Goal: Task Accomplishment & Management: Manage account settings

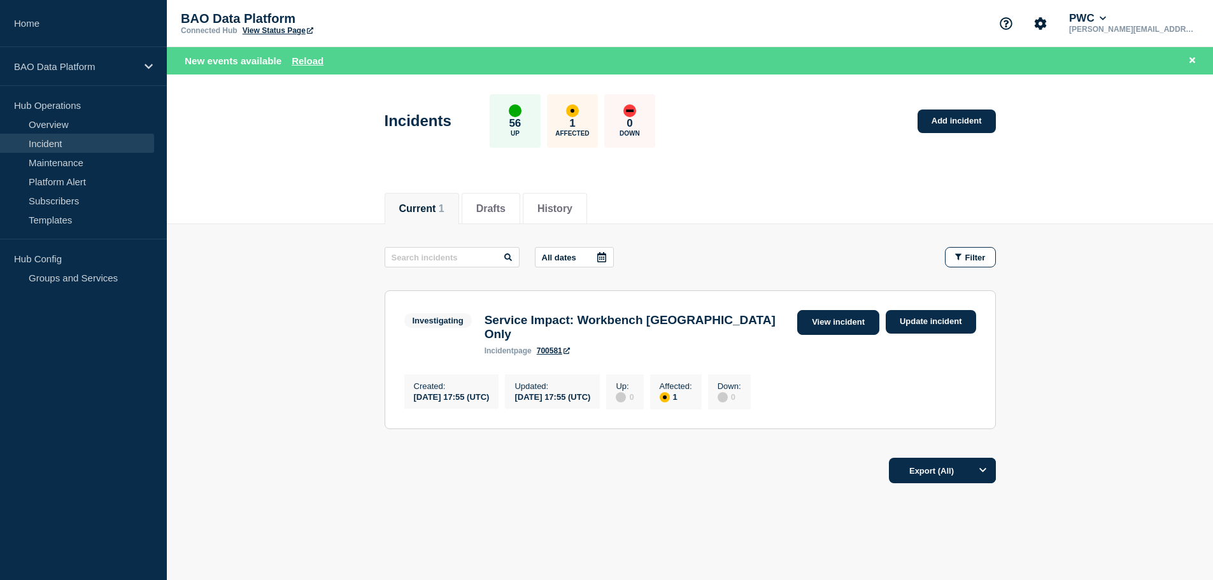
click at [840, 323] on link "View incident" at bounding box center [838, 322] width 82 height 25
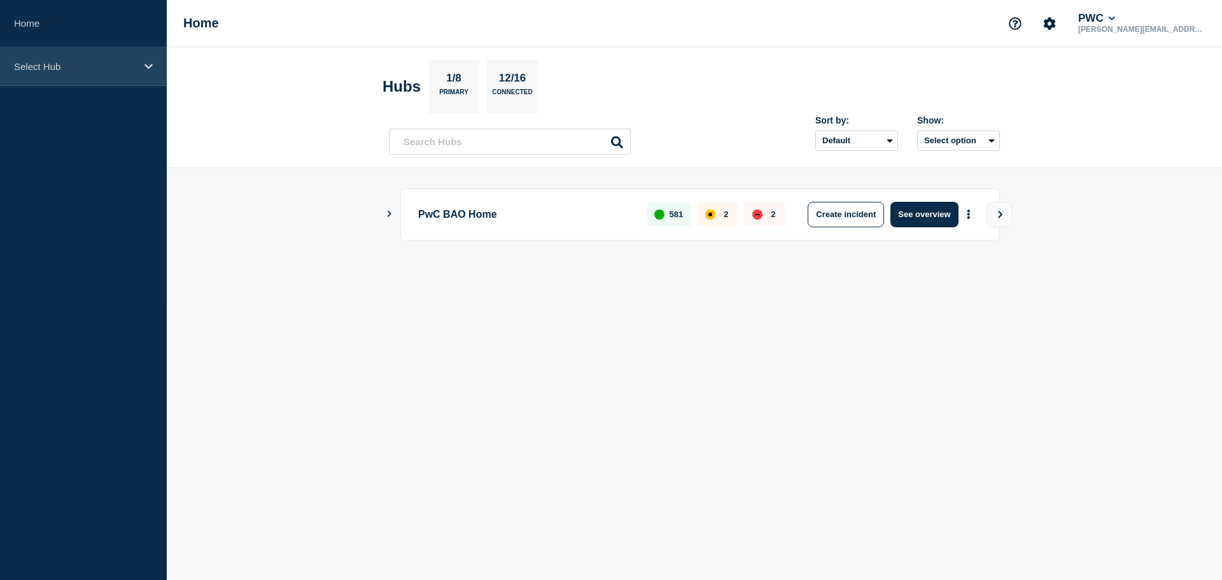
click at [142, 65] on div "Select Hub" at bounding box center [83, 66] width 167 height 39
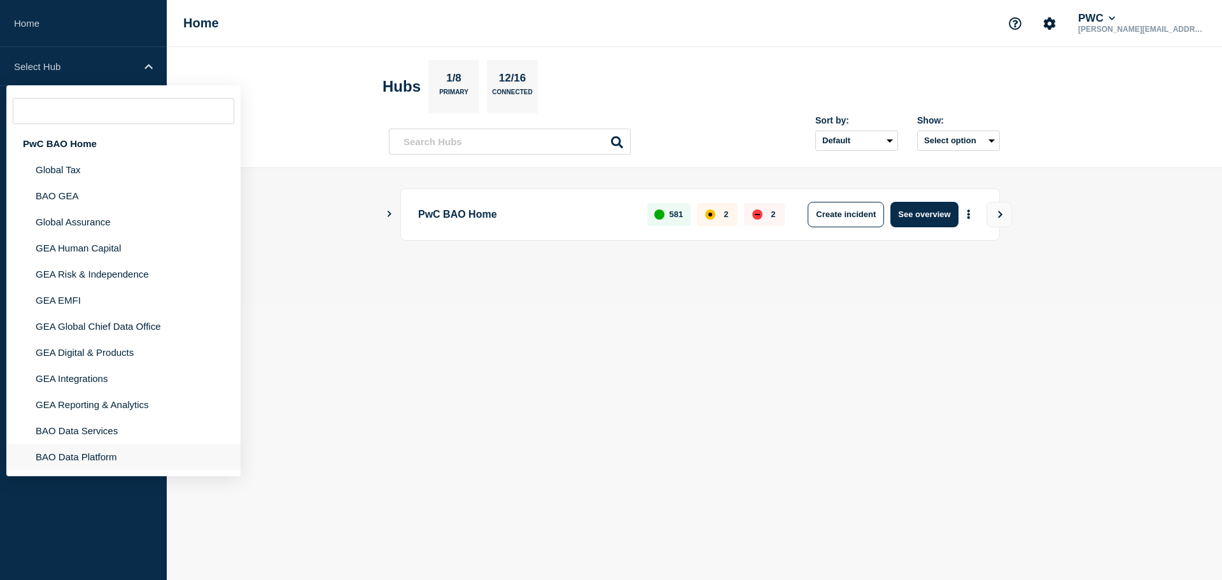
click at [89, 458] on li "BAO Data Platform" at bounding box center [123, 457] width 234 height 26
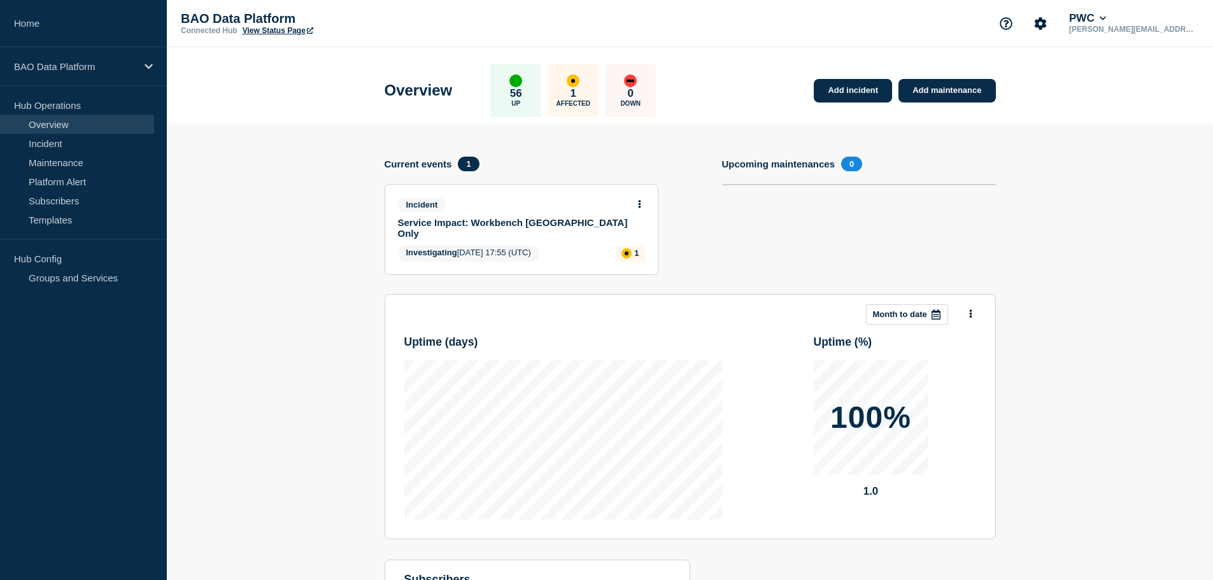
click at [465, 221] on link "Service Impact: Workbench [GEOGRAPHIC_DATA] Only" at bounding box center [513, 228] width 230 height 22
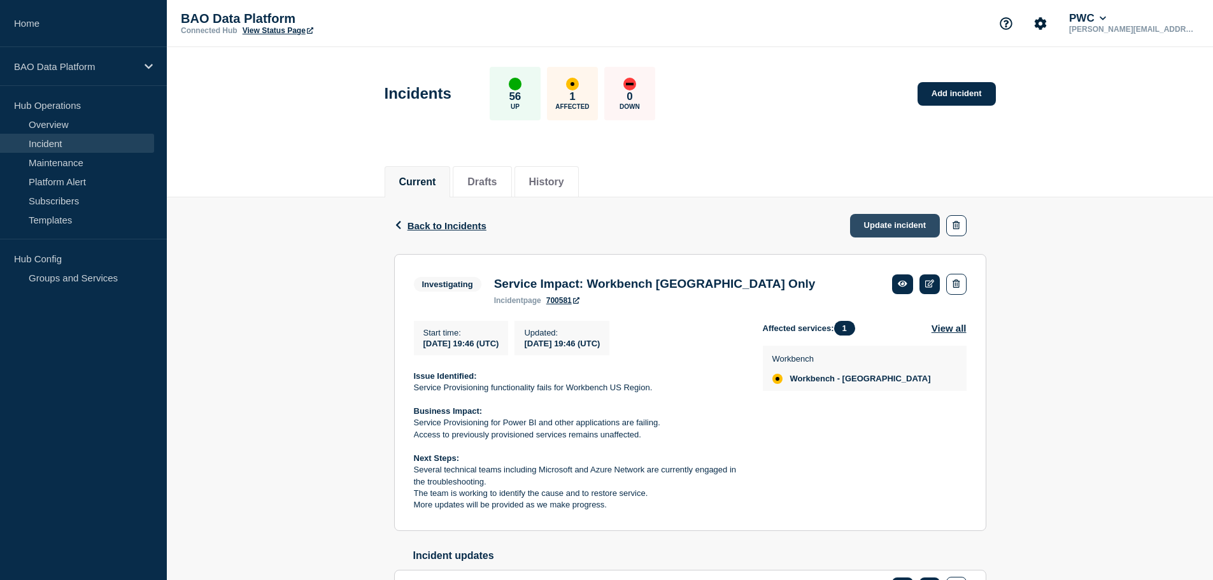
click at [902, 225] on link "Update incident" at bounding box center [895, 226] width 90 height 24
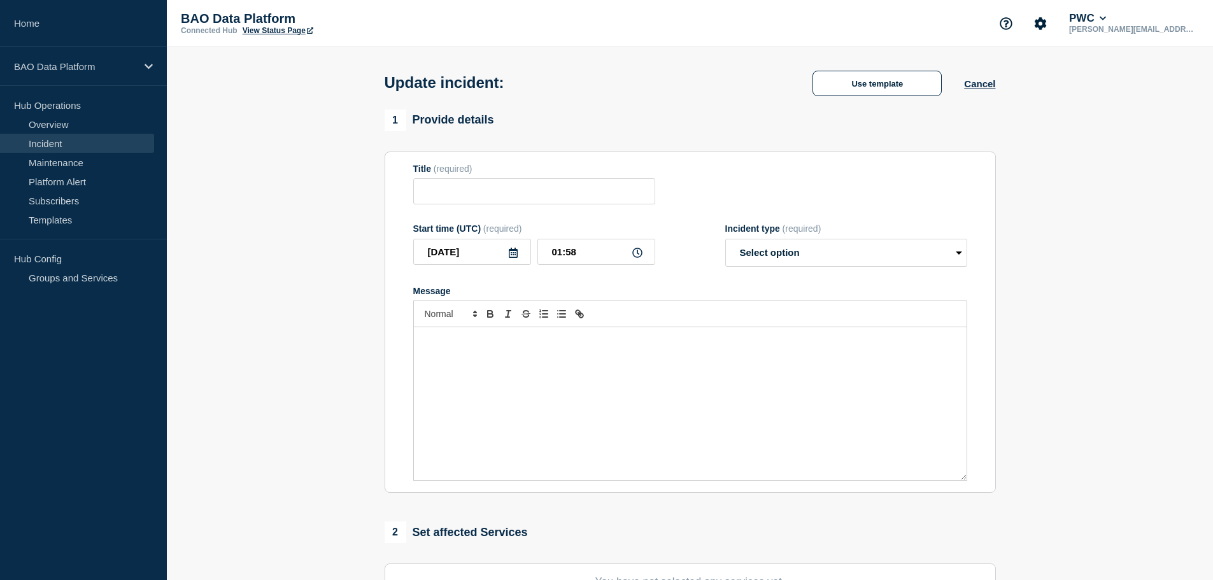
type input "Service Impact: Workbench [GEOGRAPHIC_DATA] Only"
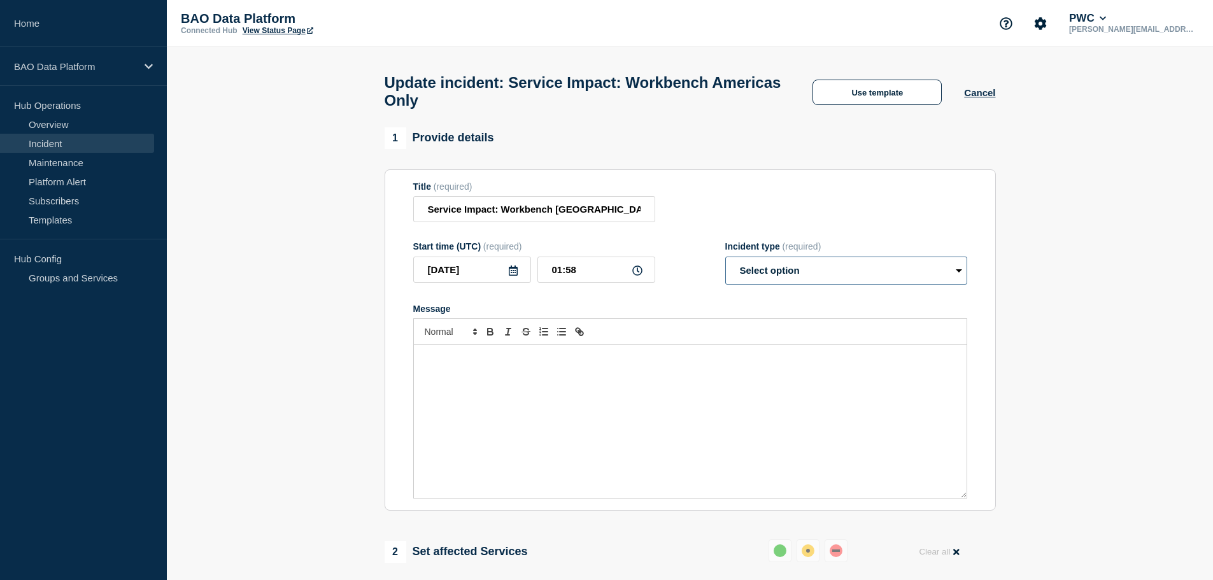
click at [959, 279] on select "Select option Investigating Identified Monitoring Resolved" at bounding box center [846, 271] width 242 height 28
select select "resolved"
click at [725, 262] on select "Select option Investigating Identified Monitoring Resolved" at bounding box center [846, 271] width 242 height 28
click at [450, 376] on div "Message" at bounding box center [690, 421] width 552 height 153
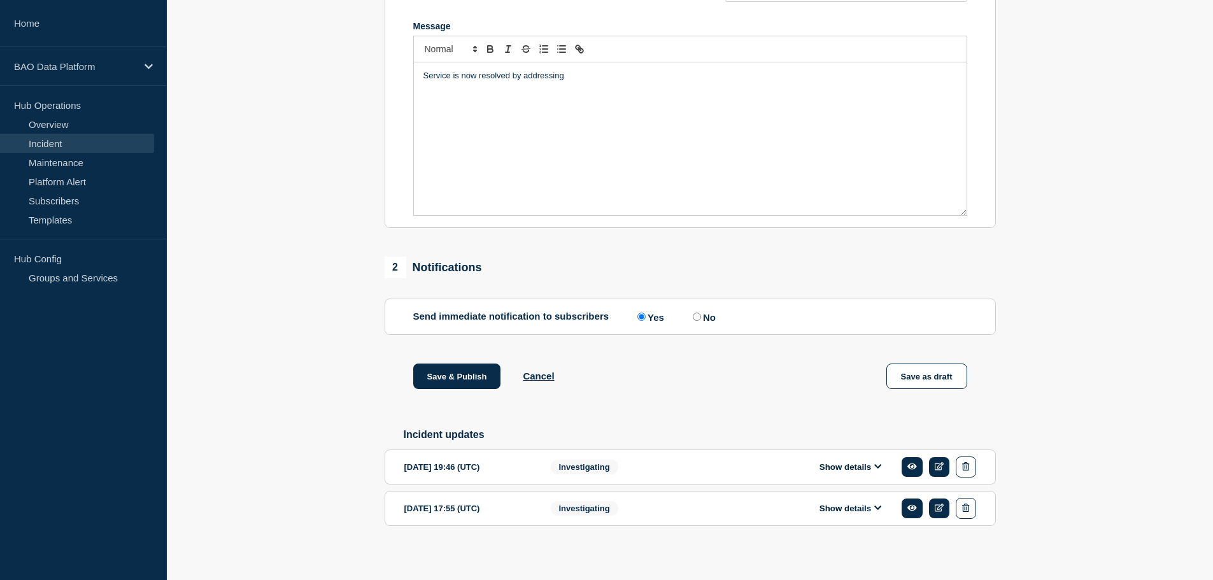
scroll to position [297, 0]
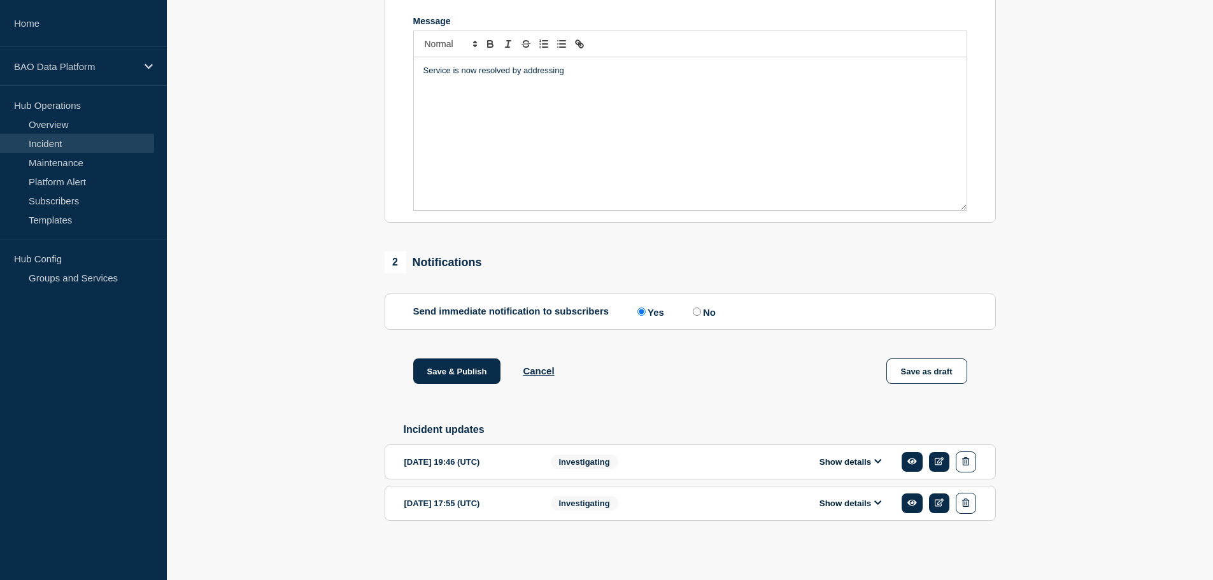
click at [879, 458] on icon at bounding box center [878, 461] width 8 height 8
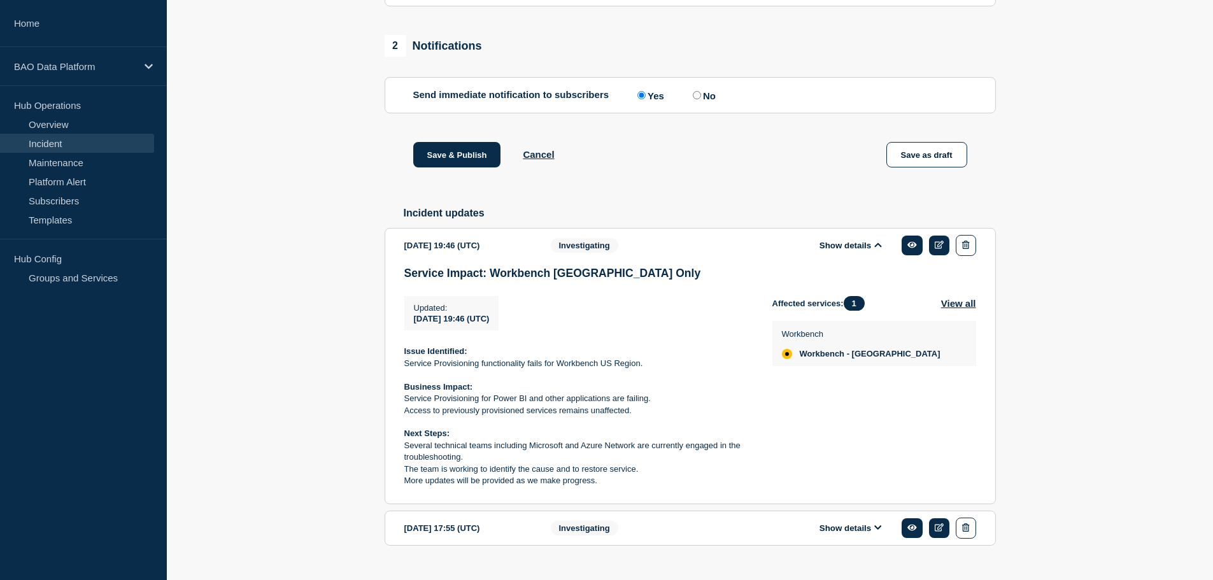
scroll to position [540, 0]
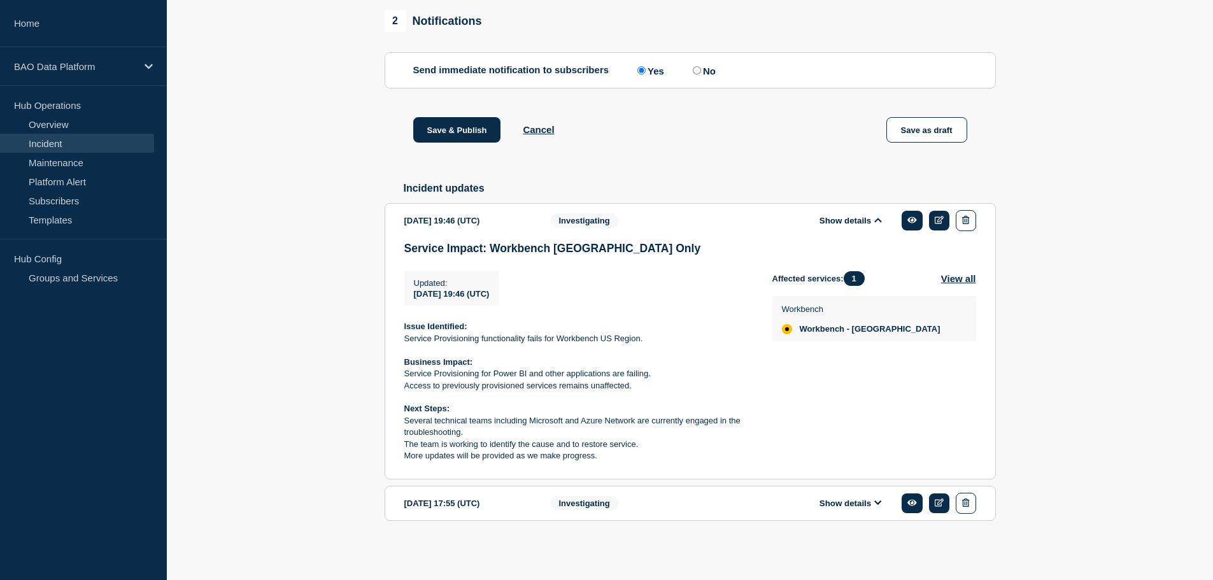
click at [876, 504] on icon at bounding box center [878, 502] width 8 height 8
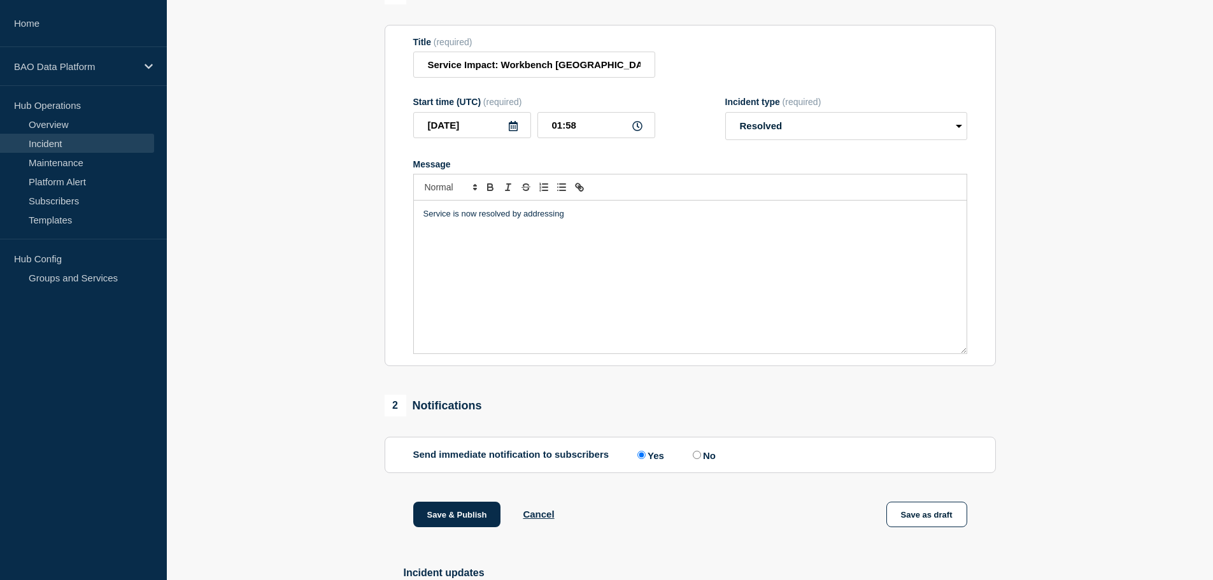
scroll to position [140, 0]
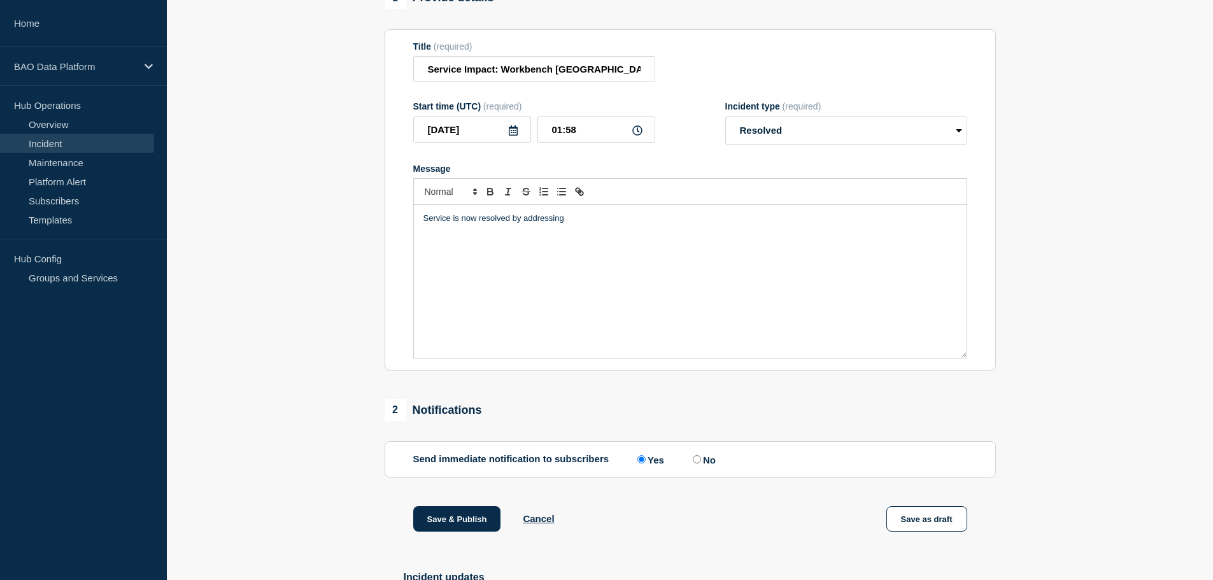
click at [582, 224] on p "Service is now resolved by addressing" at bounding box center [689, 218] width 533 height 11
click at [591, 224] on p "Service is now resolved by addressing" at bounding box center [689, 218] width 533 height 11
click at [566, 224] on p "Service is now resolved by addressing connectivity issue caused by Microsoft’s …" at bounding box center [689, 218] width 533 height 11
click at [763, 220] on p "Service is now resolved by addressing a connectivity issue caused by Microsoft’…" at bounding box center [689, 218] width 533 height 11
click at [535, 236] on p "Testing and validations were" at bounding box center [689, 230] width 533 height 11
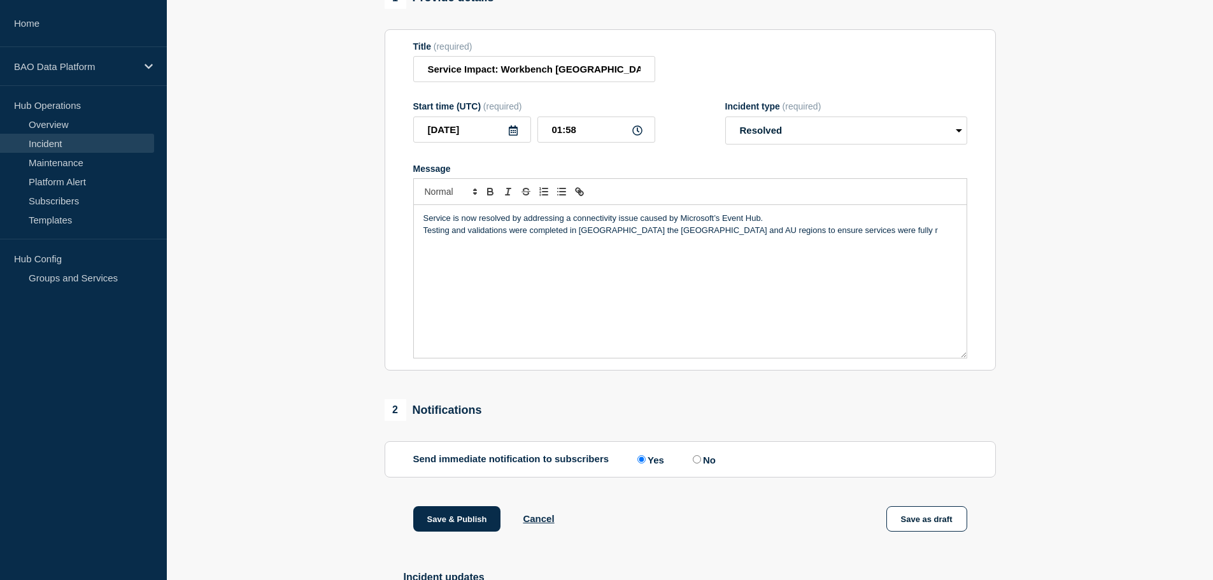
click at [588, 236] on p "Testing and validations were completed in [GEOGRAPHIC_DATA] the [GEOGRAPHIC_DAT…" at bounding box center [689, 230] width 533 height 11
click at [583, 236] on p "Testing and validations were completed in [GEOGRAPHIC_DATA] the [GEOGRAPHIC_DAT…" at bounding box center [689, 230] width 533 height 11
click at [719, 236] on p "Testing and validations were completed in both the [GEOGRAPHIC_DATA] and AU reg…" at bounding box center [689, 230] width 533 height 11
click at [548, 266] on div "Service is now resolved by addressing a connectivity issue caused by Microsoft’…" at bounding box center [690, 281] width 552 height 153
click at [577, 259] on p "The team will now work with Microsoft venfor to" at bounding box center [689, 253] width 533 height 11
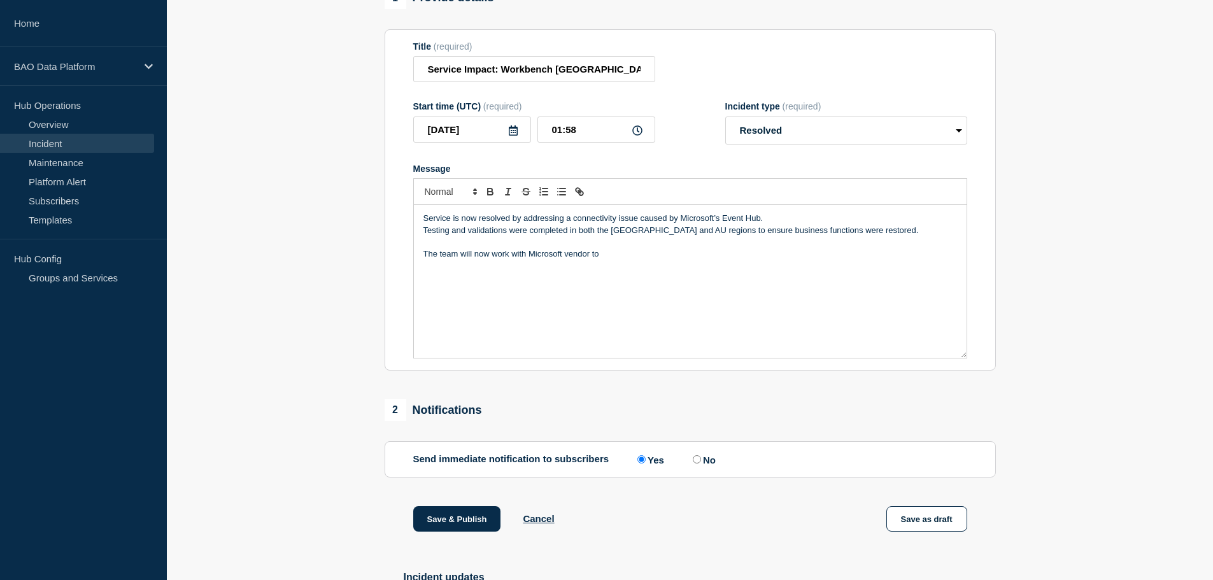
click at [615, 260] on p "The team will now work with Microsoft vendor to" at bounding box center [689, 253] width 533 height 11
click at [775, 260] on p "The team will now work with Microsoft vendor to determine rootb cause and steps…" at bounding box center [689, 253] width 533 height 11
click at [645, 255] on p "The team will now work with Microsoft vendor to determine rootb cause and steps…" at bounding box center [689, 253] width 533 height 11
click at [656, 258] on p "The team will now work with Microsoft vendor to determine rootb cause and steps…" at bounding box center [689, 253] width 533 height 11
click at [804, 267] on div "Service is now resolved by addressing a connectivity issue caused by Microsoft’…" at bounding box center [690, 281] width 552 height 153
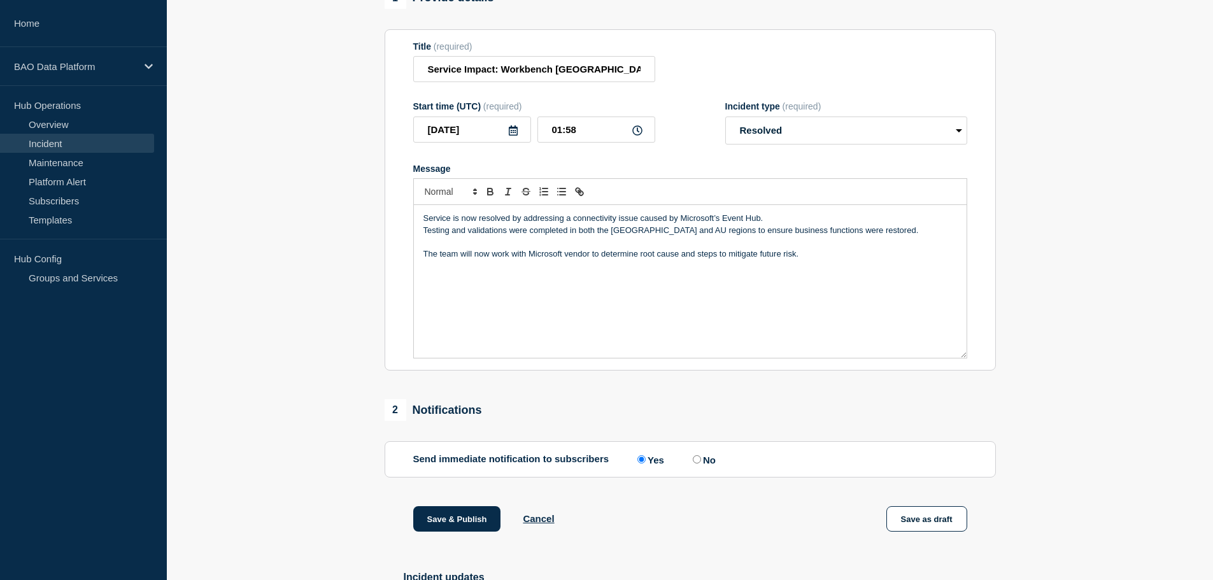
click at [425, 236] on p "Testing and validations were completed in both the [GEOGRAPHIC_DATA] and AU reg…" at bounding box center [689, 230] width 533 height 11
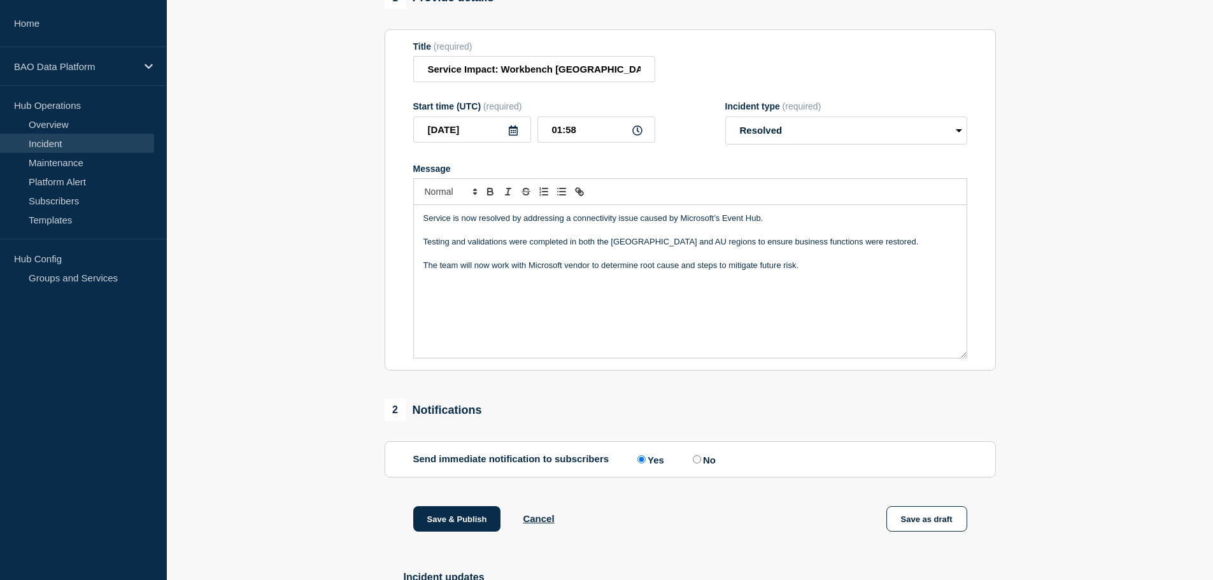
click at [810, 248] on p "Testing and validations were completed in both the [GEOGRAPHIC_DATA] and AU reg…" at bounding box center [689, 241] width 533 height 11
click at [808, 271] on p "The team will now work with Microsoft vendor to determine root cause and steps …" at bounding box center [689, 265] width 533 height 11
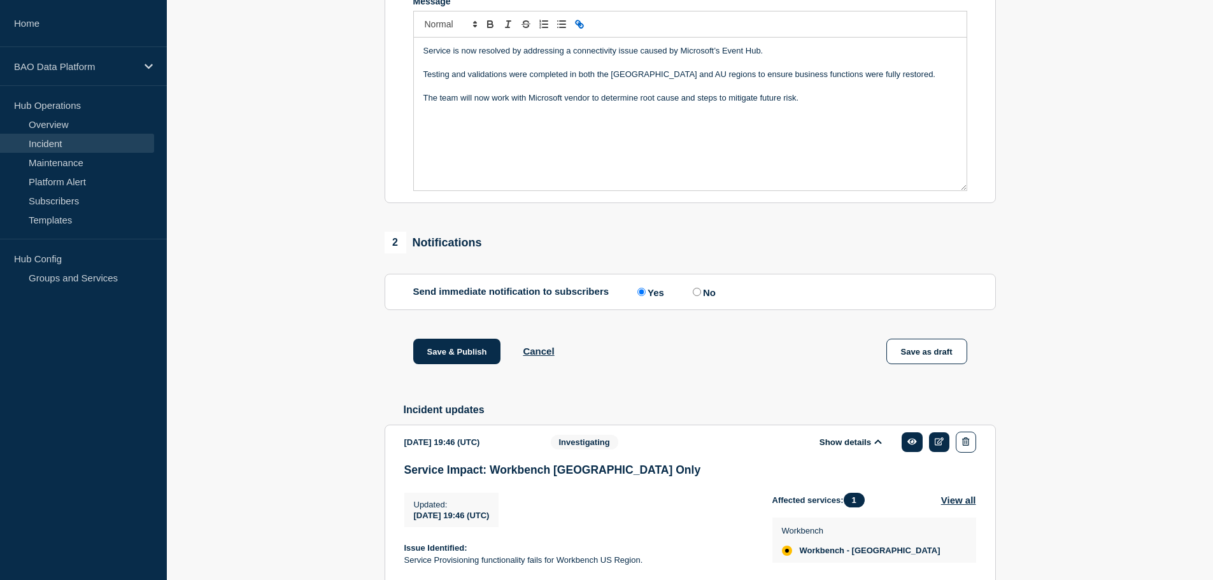
scroll to position [127, 0]
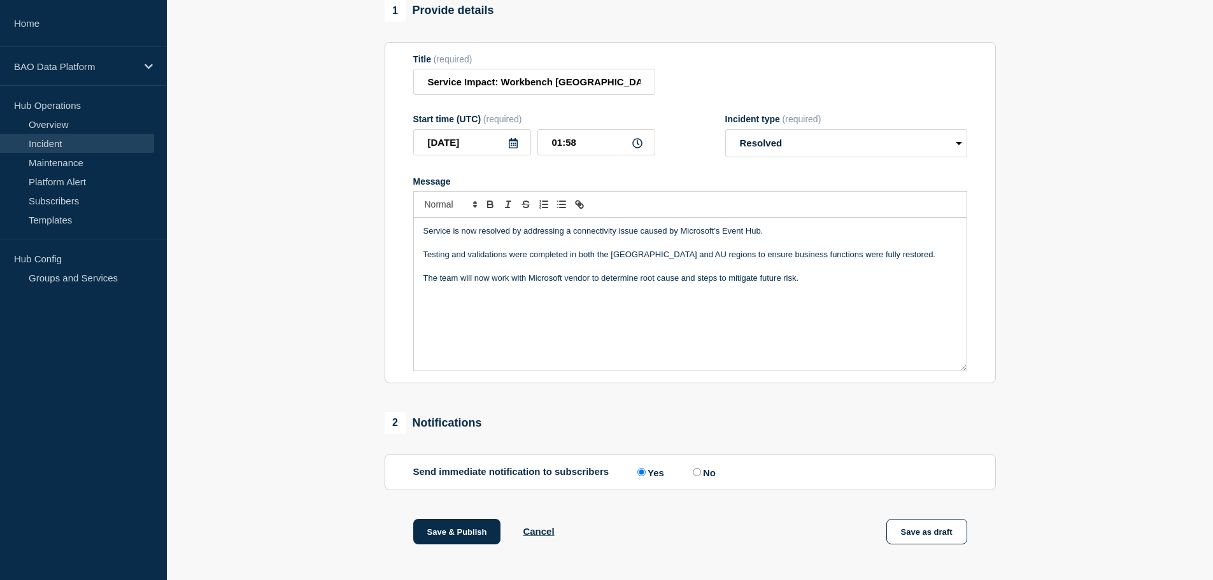
click at [626, 259] on p "Testing and validations were completed in both the [GEOGRAPHIC_DATA] and AU reg…" at bounding box center [689, 254] width 533 height 11
click at [682, 259] on p "Testing and validations were completed in both the [GEOGRAPHIC_DATA] and AU reg…" at bounding box center [689, 254] width 533 height 11
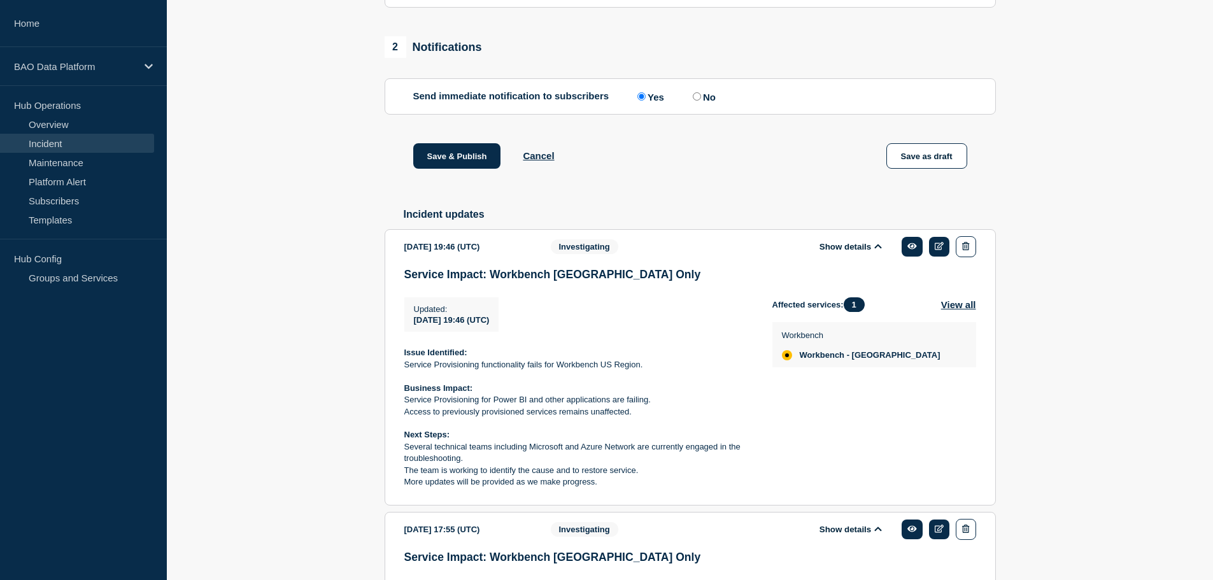
scroll to position [522, 0]
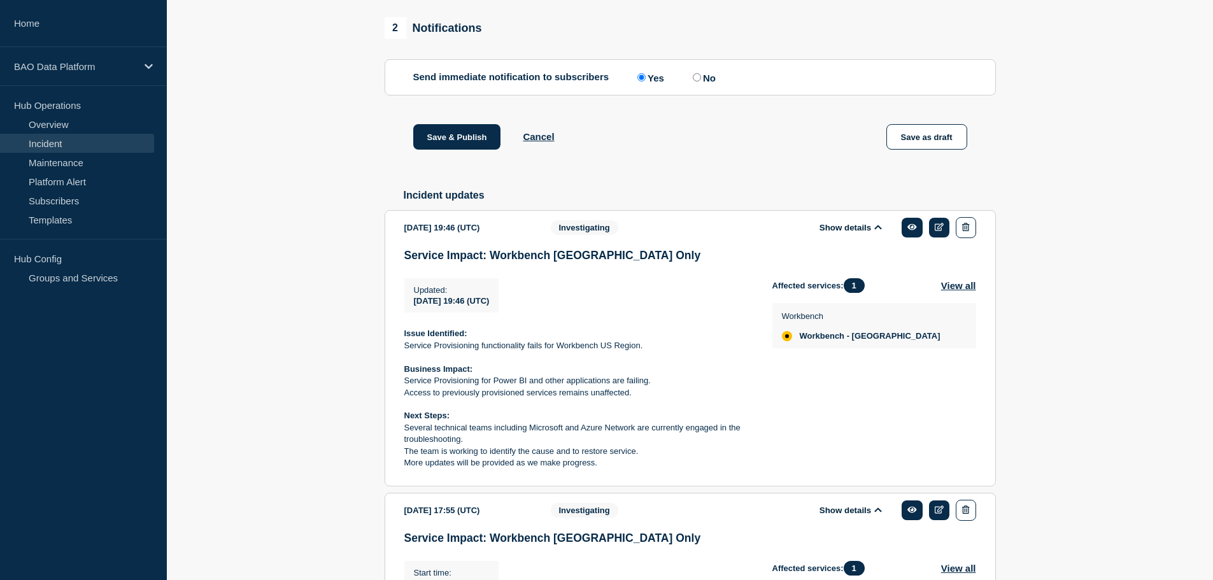
click at [811, 290] on span "Affected services: 1" at bounding box center [821, 285] width 99 height 15
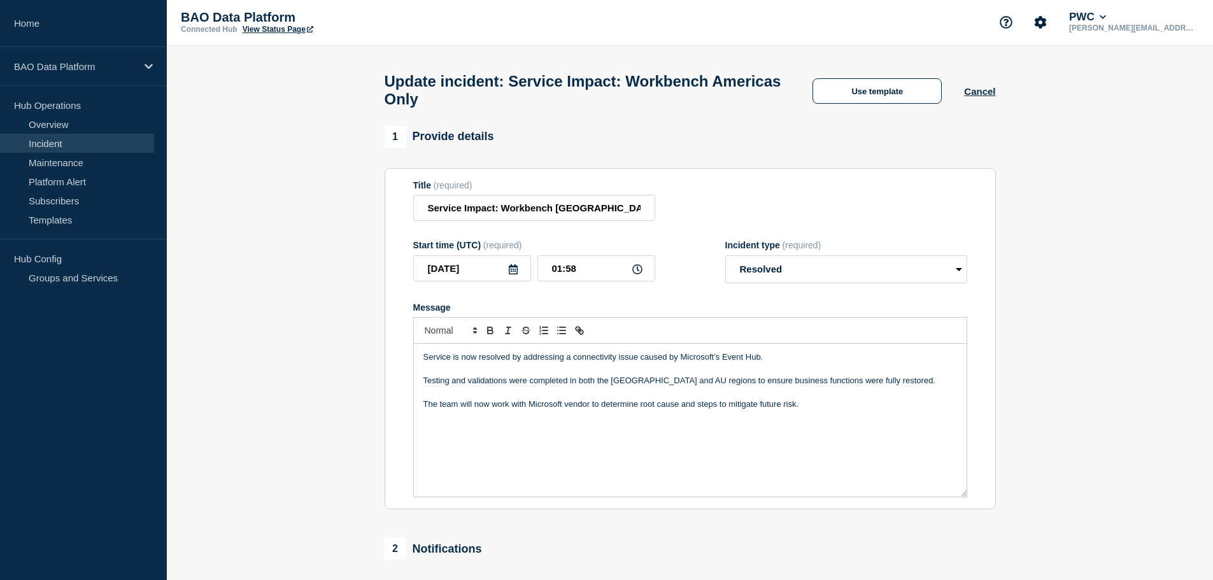
scroll to position [0, 0]
click at [774, 364] on p "Service is now resolved by addressing a connectivity issue caused by Microsoft’…" at bounding box center [689, 358] width 533 height 11
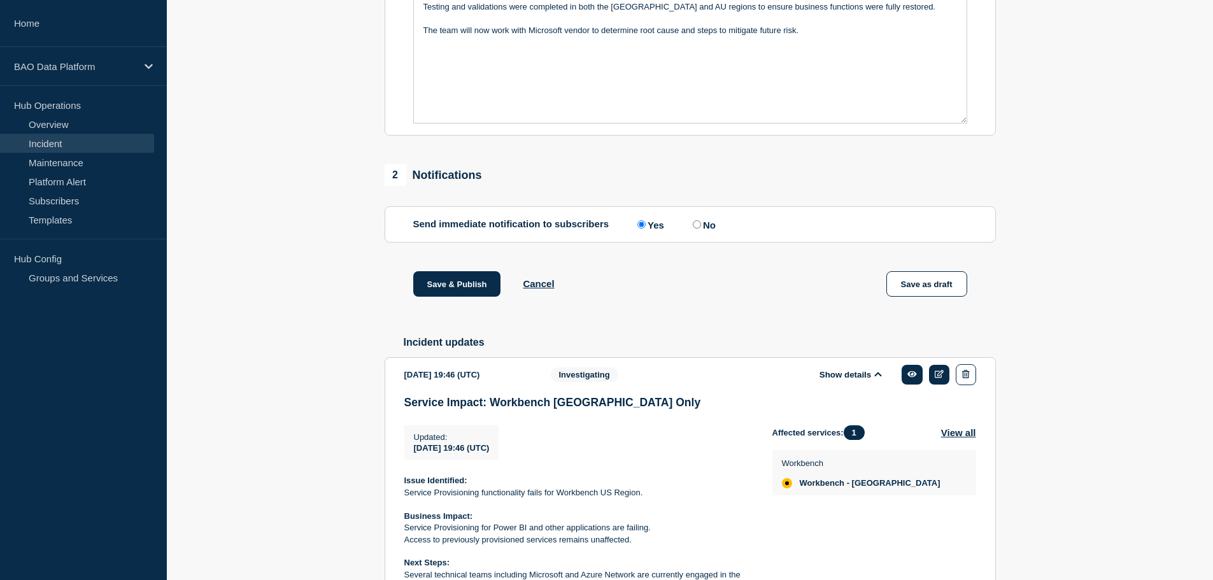
scroll to position [382, 0]
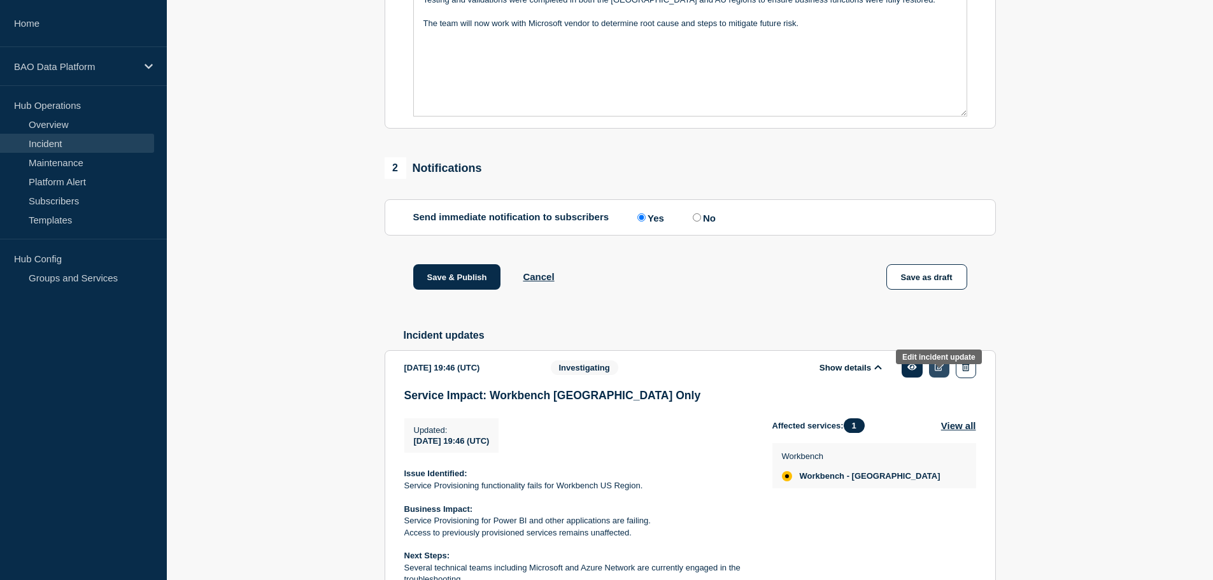
click at [939, 371] on icon at bounding box center [939, 367] width 10 height 8
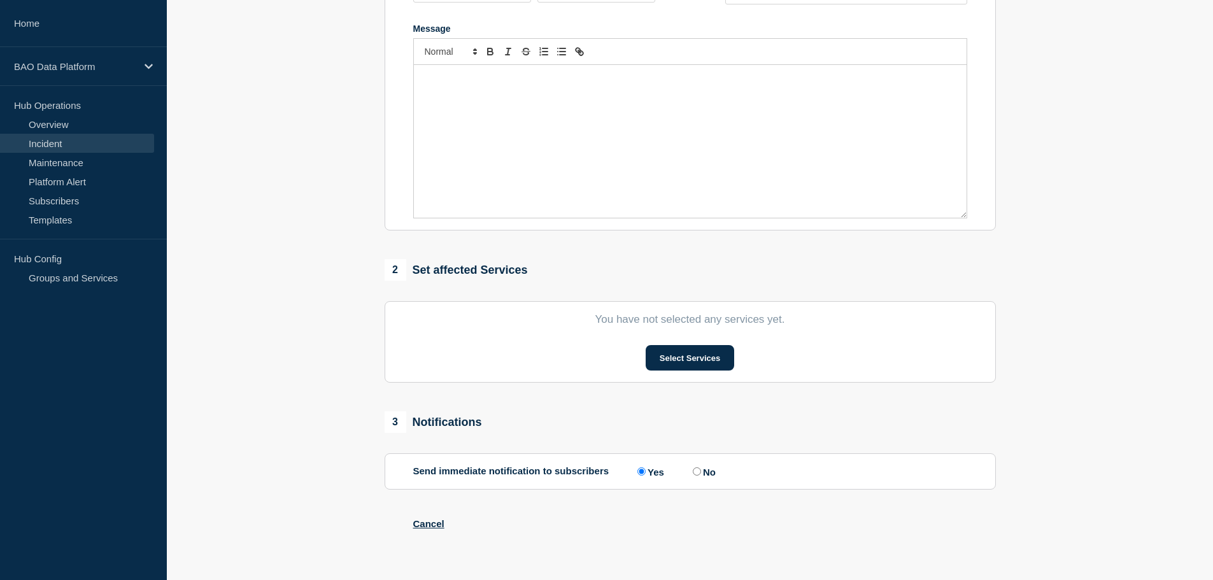
type input "Service Impact: Workbench [GEOGRAPHIC_DATA] Only"
type input "[DATE]"
type input "19:46"
select select "investigating"
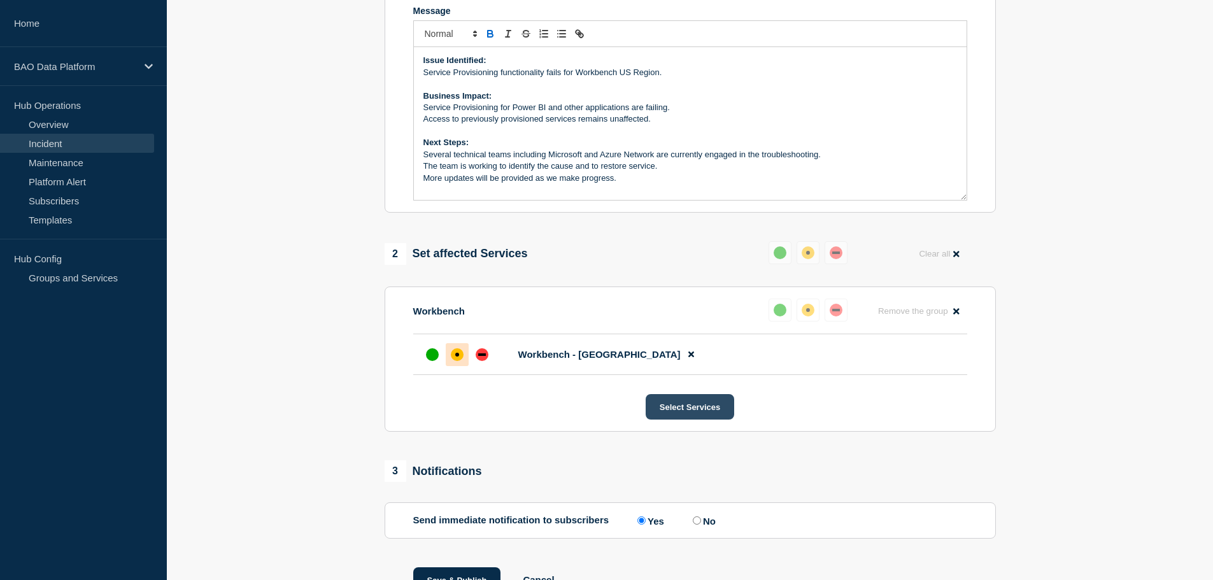
click at [684, 407] on button "Select Services" at bounding box center [689, 406] width 88 height 25
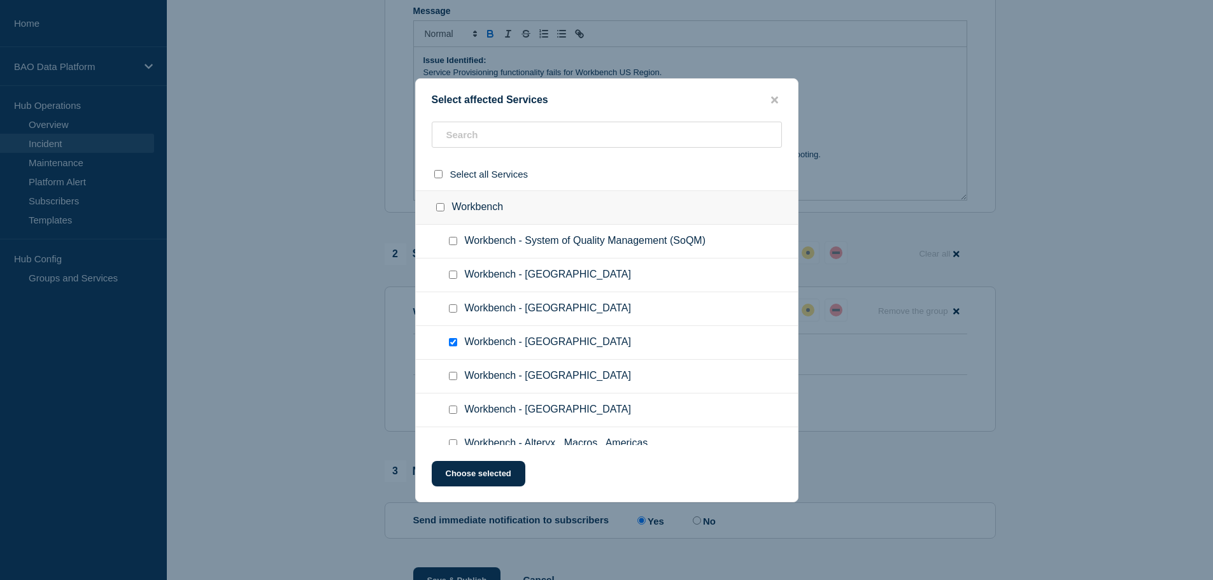
click at [452, 281] on div at bounding box center [455, 275] width 18 height 13
click at [452, 278] on input "Workbench - Australia checkbox" at bounding box center [453, 275] width 8 height 8
checkbox input "true"
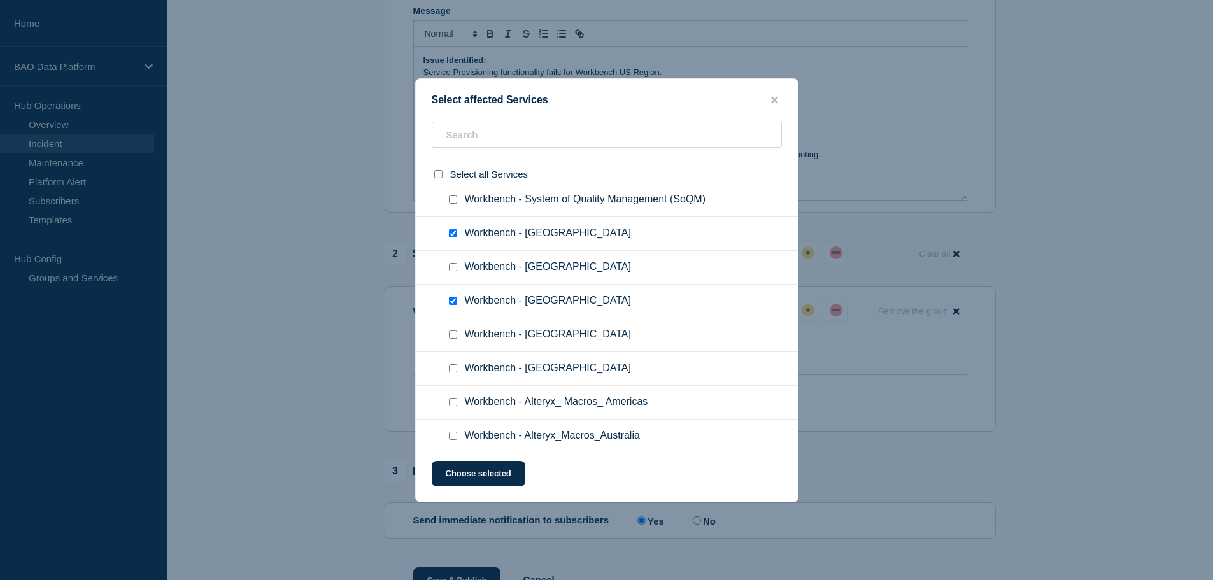
scroll to position [64, 0]
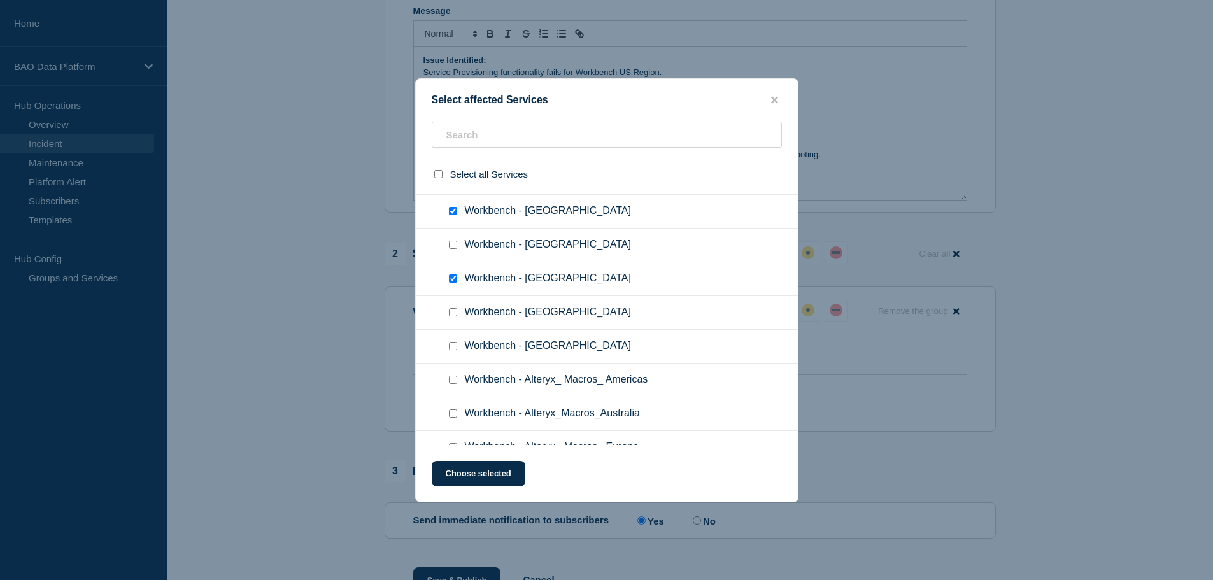
click at [451, 346] on input "Workbench - Singapore checkbox" at bounding box center [453, 346] width 8 height 8
checkbox input "true"
click at [486, 470] on button "Choose selected" at bounding box center [479, 473] width 94 height 25
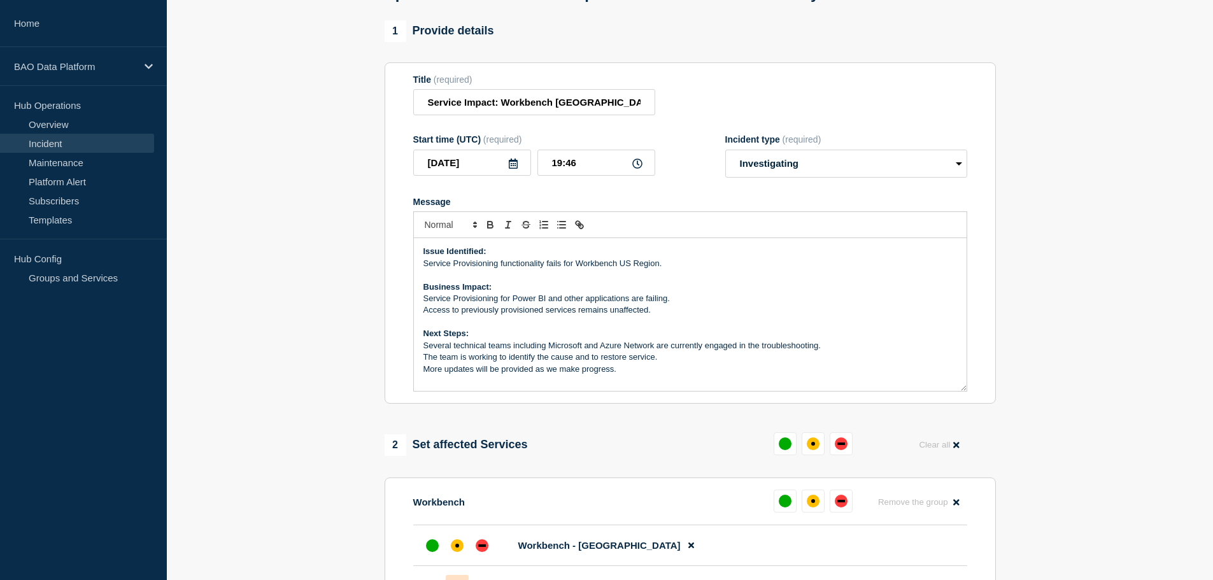
scroll to position [0, 0]
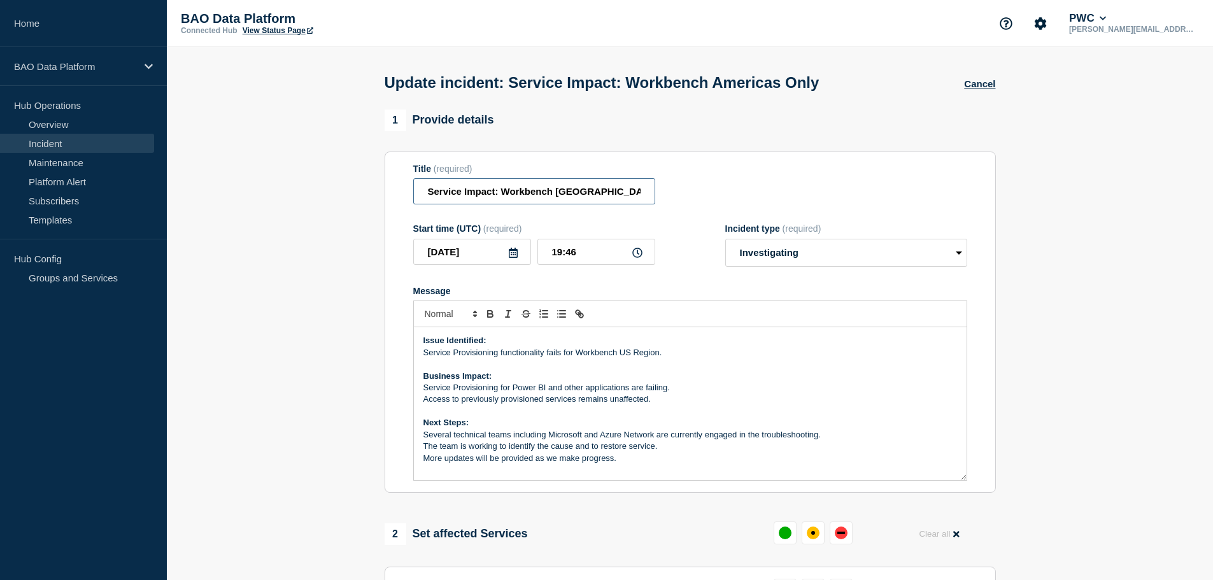
click at [425, 197] on input "Service Impact: Workbench [GEOGRAPHIC_DATA] Only" at bounding box center [534, 191] width 242 height 26
click at [630, 195] on input "Update: Service Impact: Workbench Americas Only" at bounding box center [534, 191] width 242 height 26
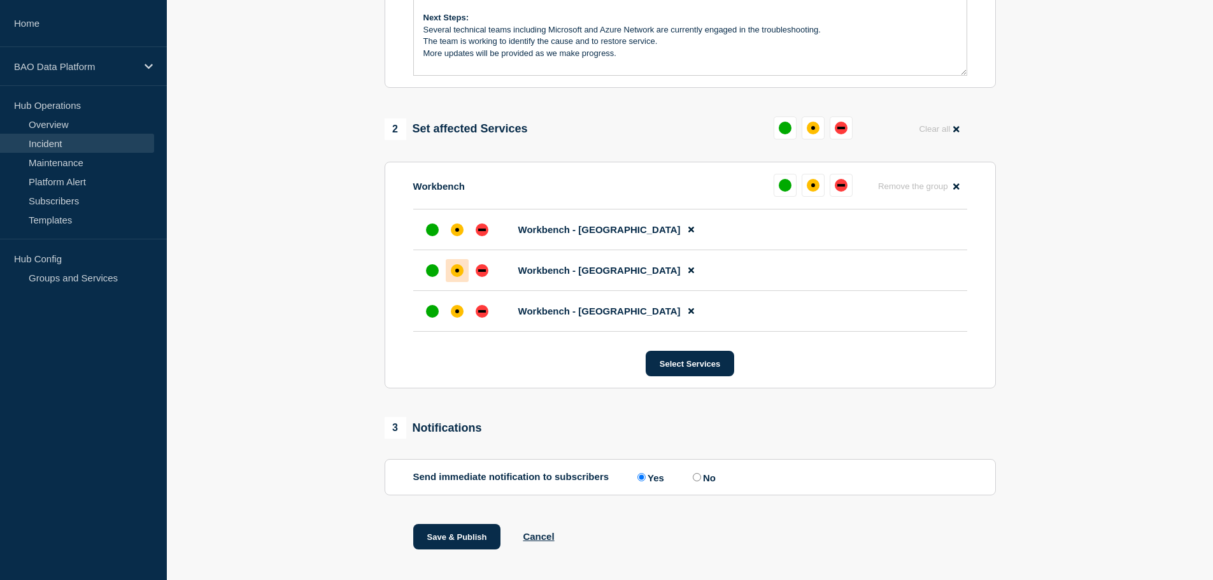
scroll to position [449, 0]
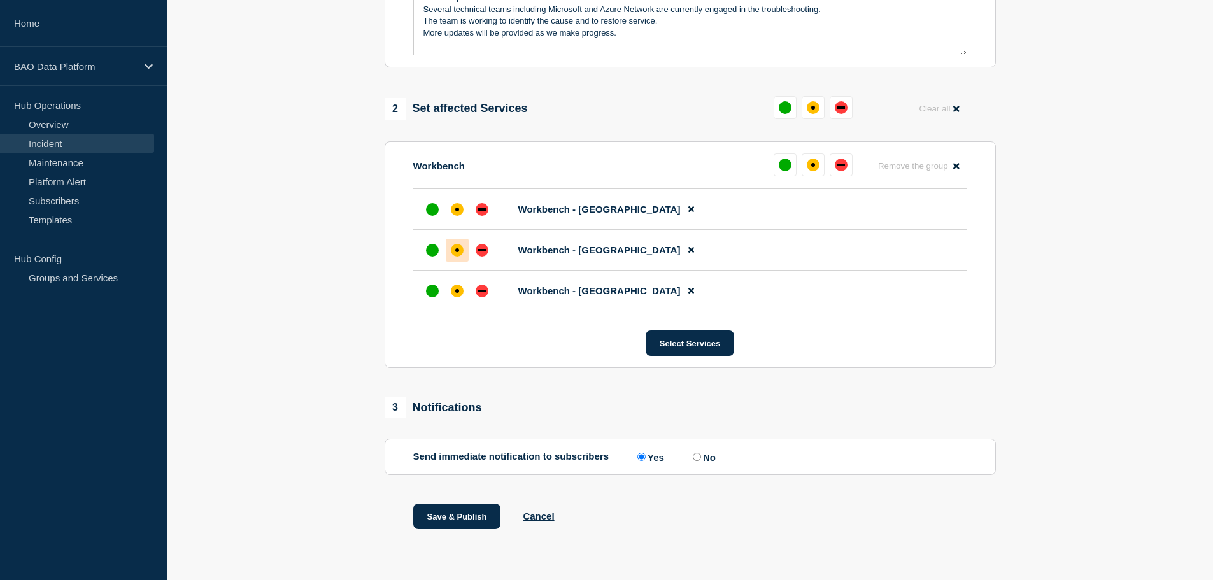
type input "Update: Service Impact: Workbench [GEOGRAPHIC_DATA], [GEOGRAPHIC_DATA], [GEOGRA…"
click at [705, 455] on label "No" at bounding box center [702, 457] width 26 height 12
click at [701, 455] on input "No" at bounding box center [697, 457] width 8 height 8
radio input "true"
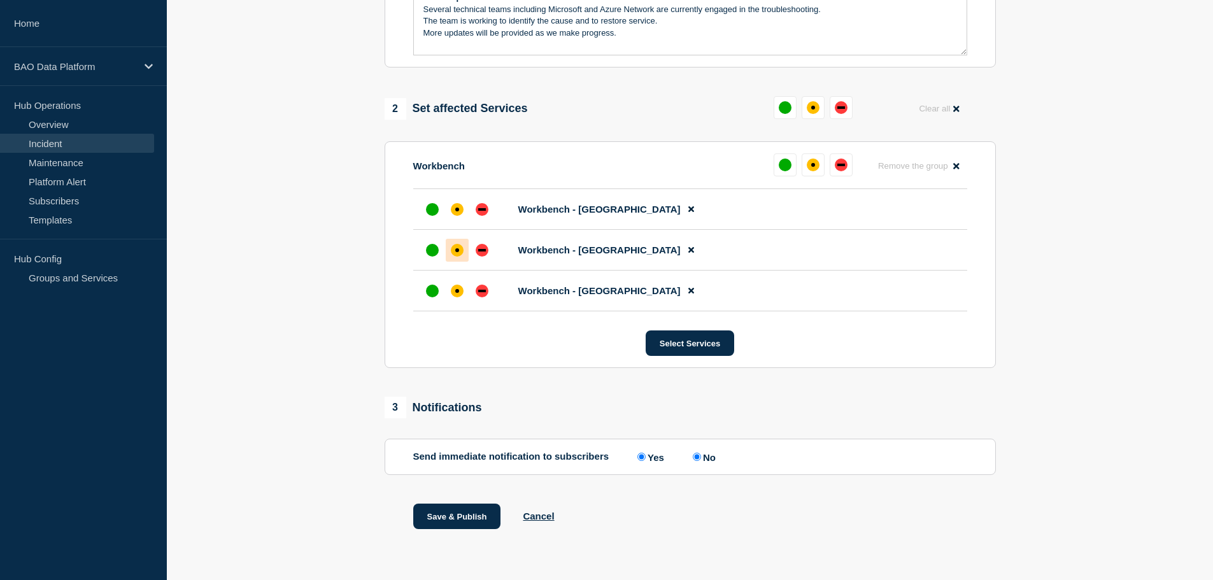
radio input "false"
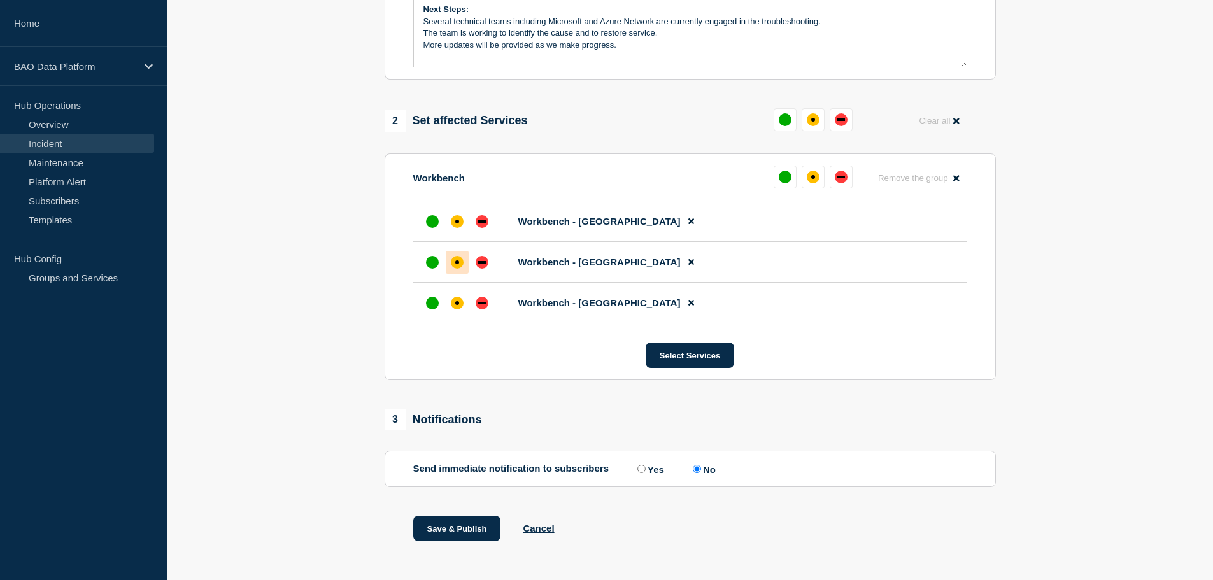
scroll to position [449, 0]
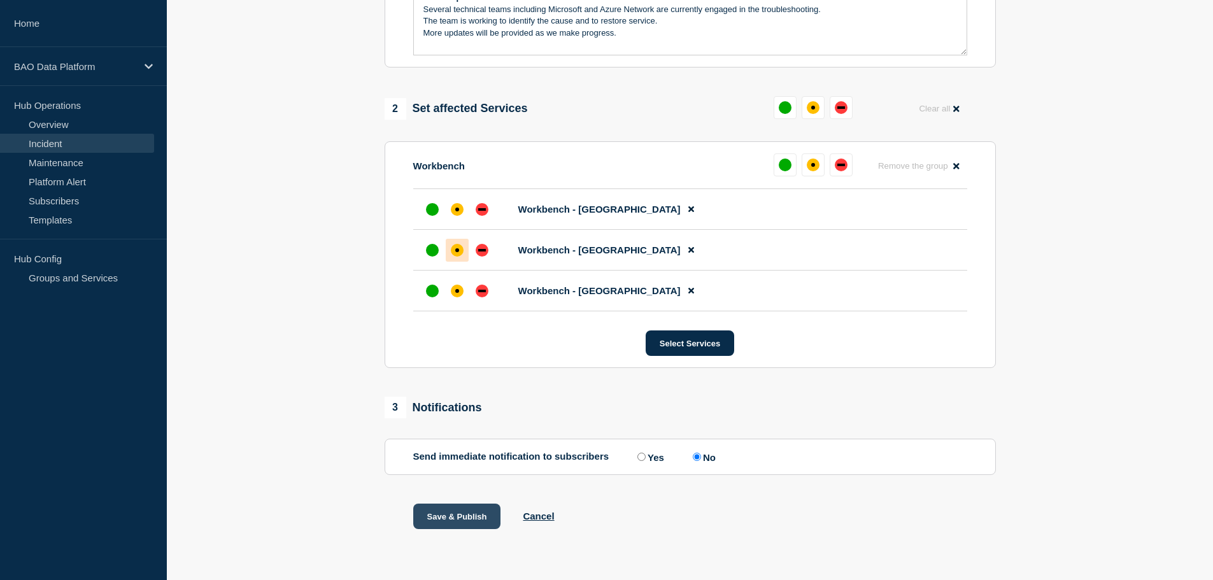
click at [452, 523] on button "Save & Publish" at bounding box center [457, 515] width 88 height 25
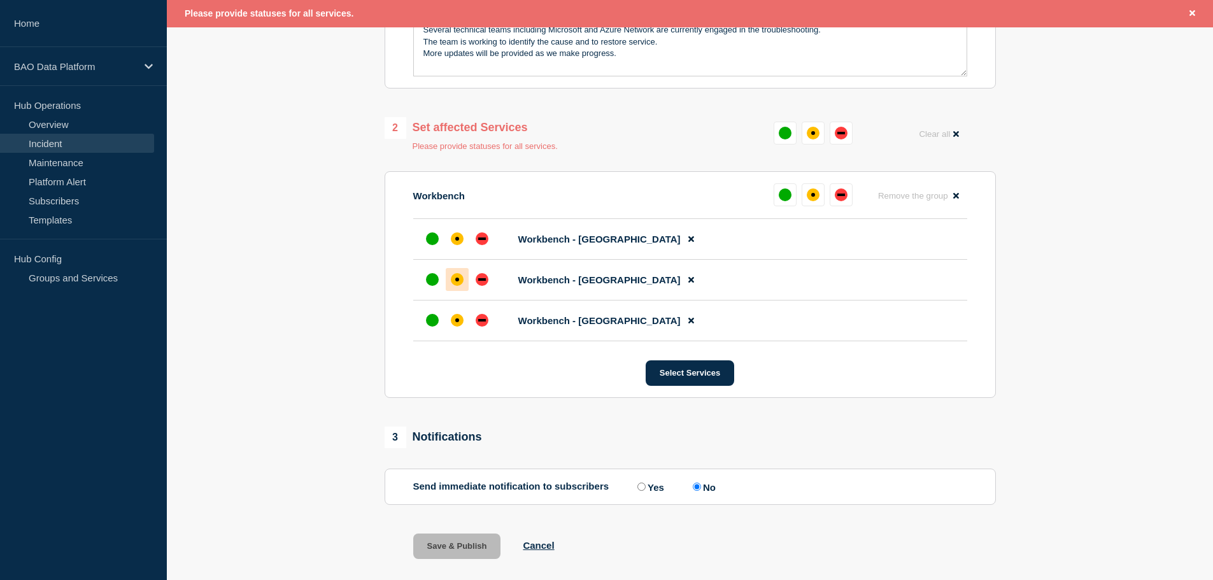
scroll to position [477, 0]
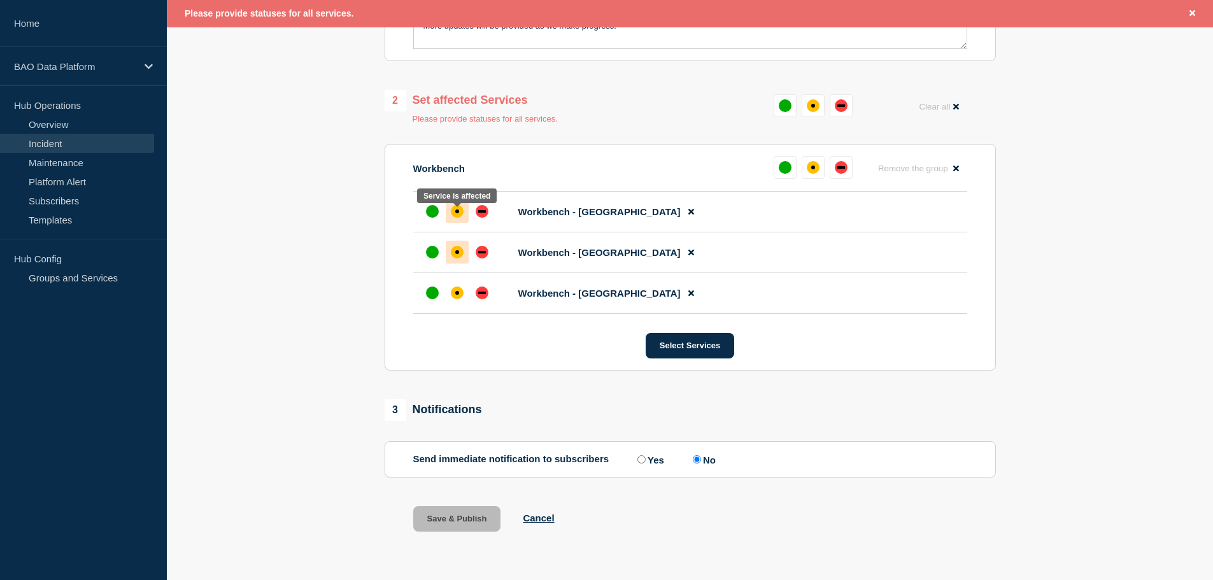
click at [453, 216] on div "affected" at bounding box center [457, 211] width 13 height 13
click at [455, 296] on div "affected" at bounding box center [457, 292] width 13 height 13
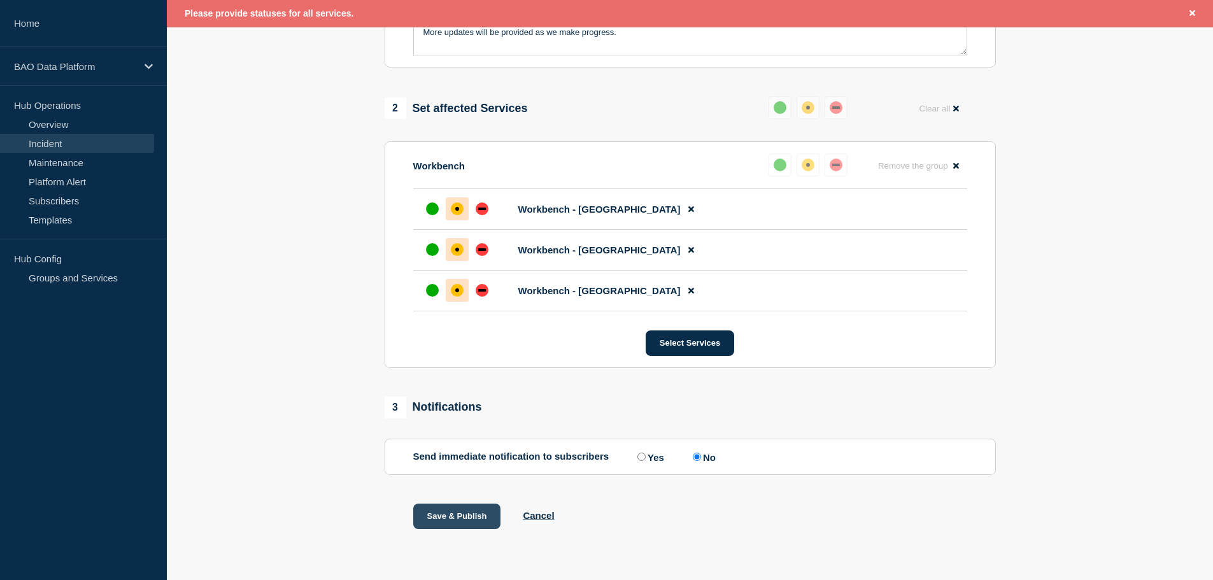
click at [448, 512] on button "Save & Publish" at bounding box center [457, 515] width 88 height 25
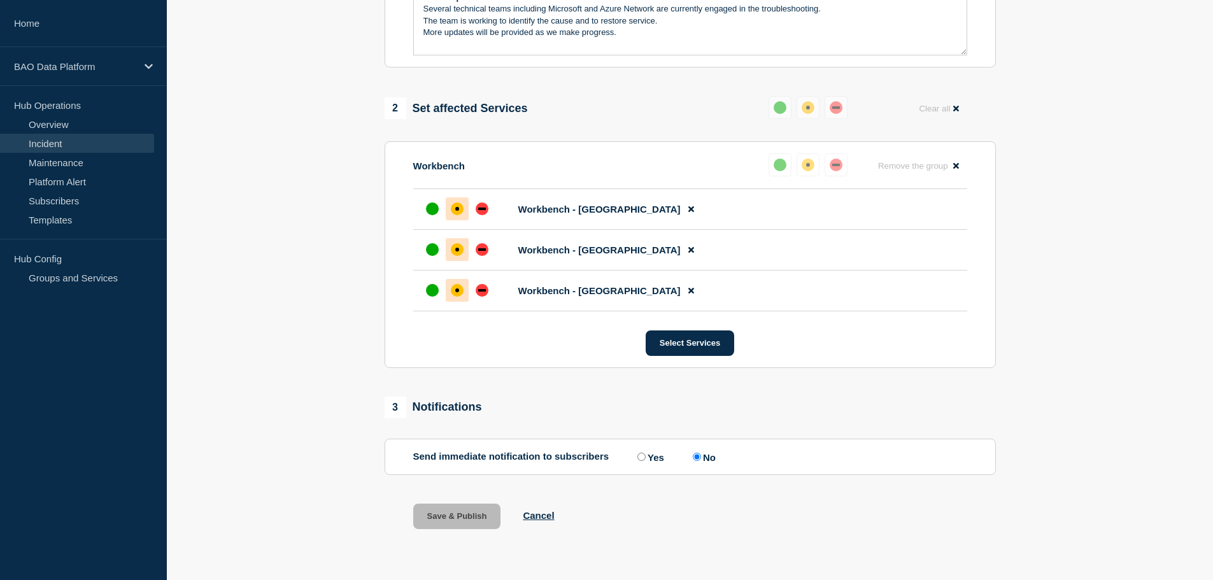
scroll to position [449, 0]
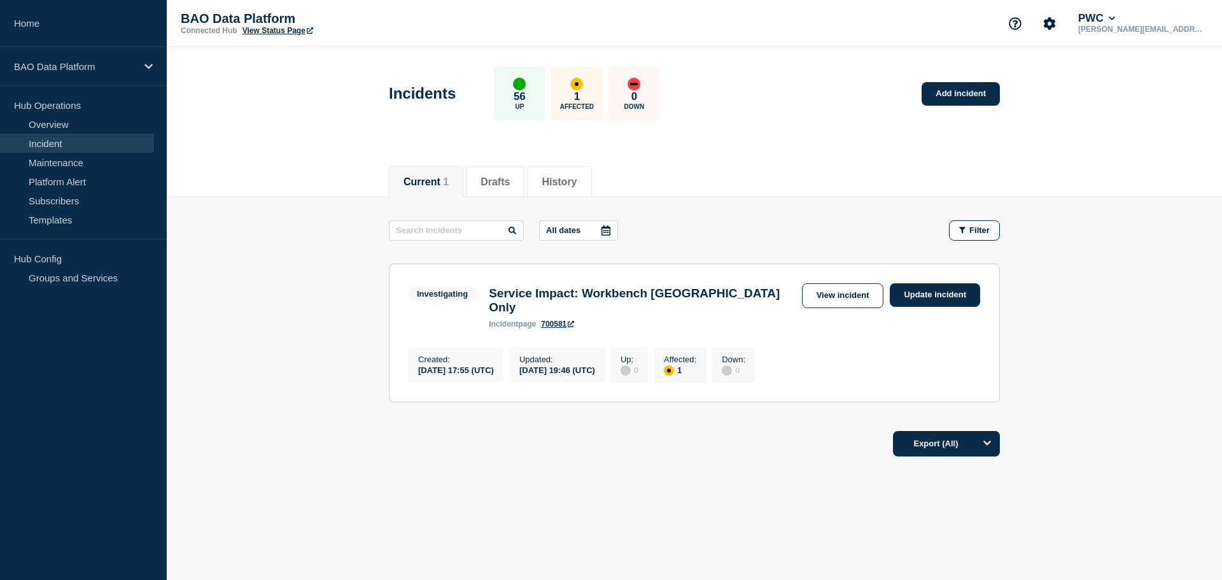
click at [472, 364] on div "[DATE] 17:55 (UTC)" at bounding box center [456, 369] width 76 height 11
click at [829, 297] on link "View incident" at bounding box center [843, 295] width 82 height 25
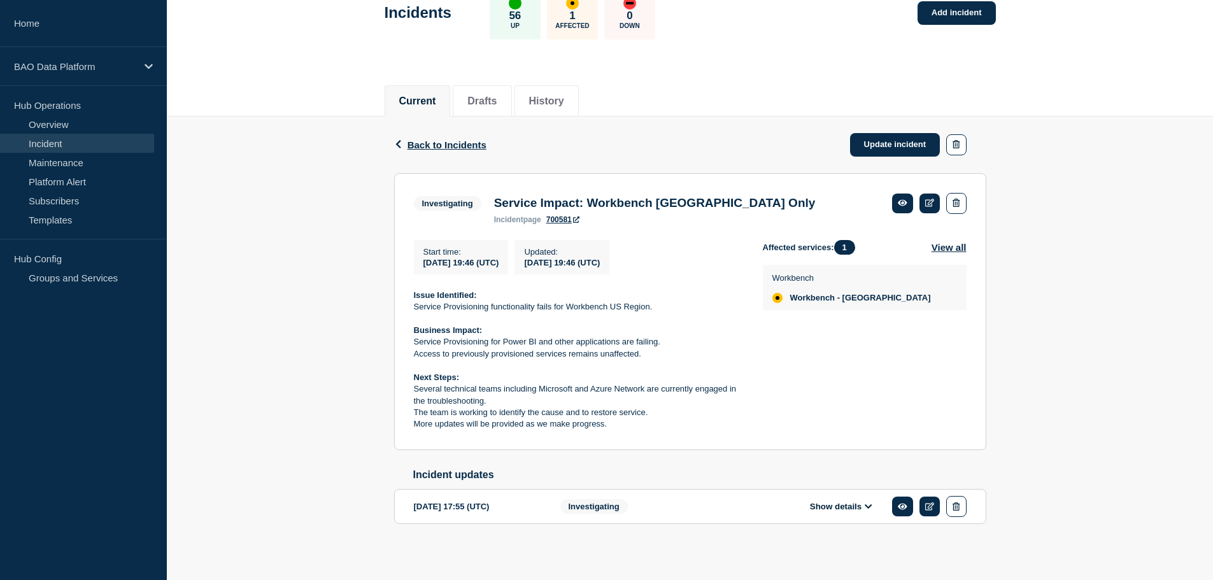
scroll to position [92, 0]
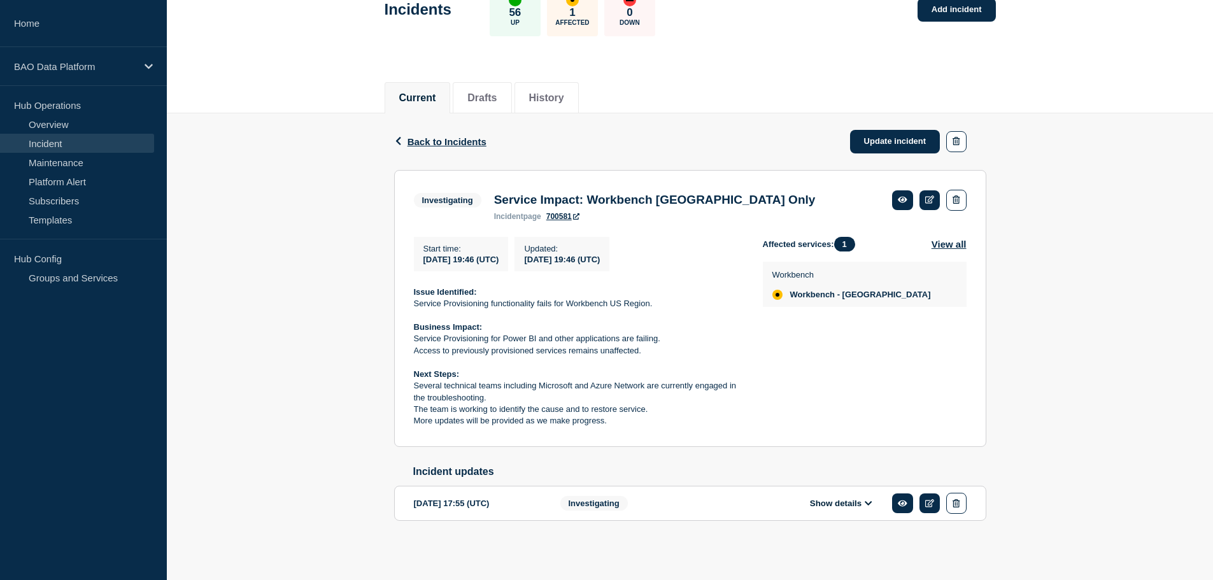
click at [850, 506] on button "Show details" at bounding box center [841, 503] width 70 height 11
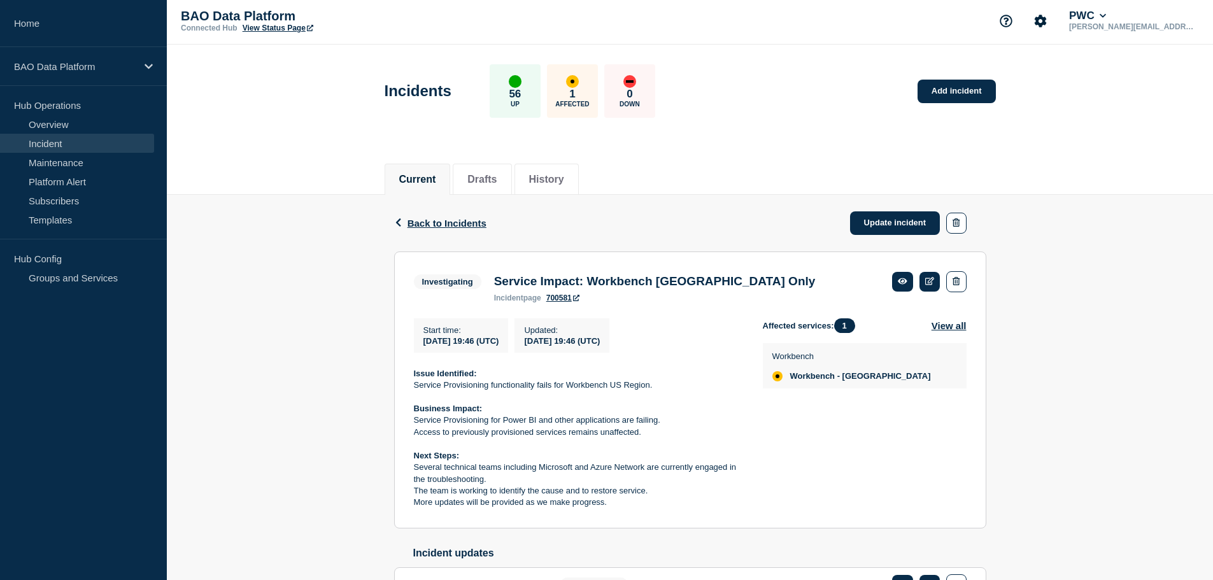
scroll to position [0, 0]
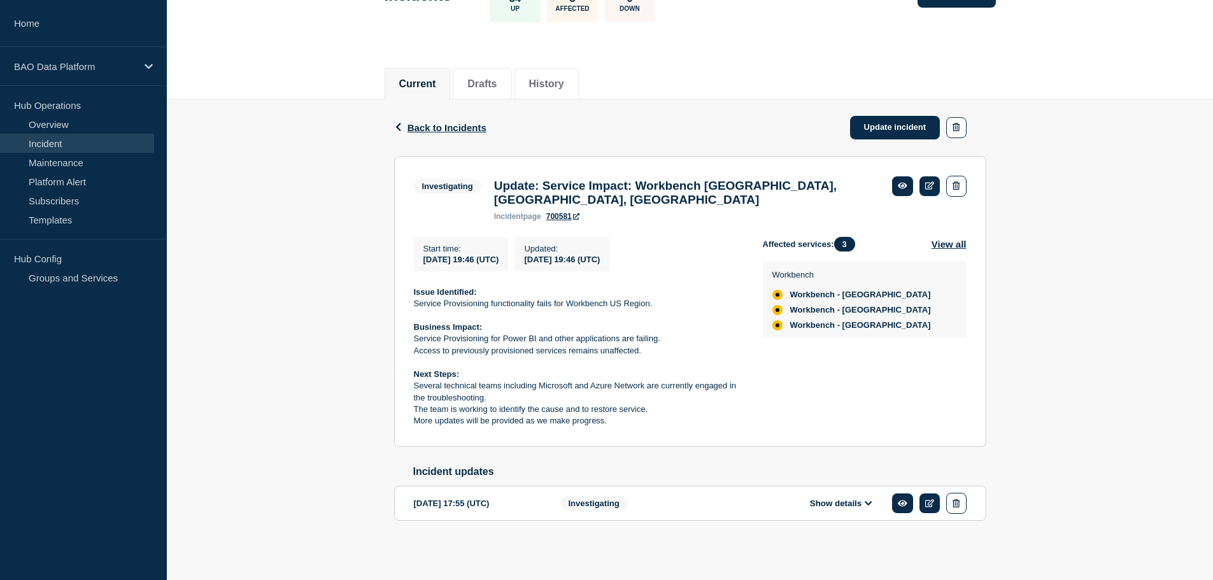
scroll to position [109, 0]
click at [862, 499] on button "Show details" at bounding box center [841, 503] width 70 height 11
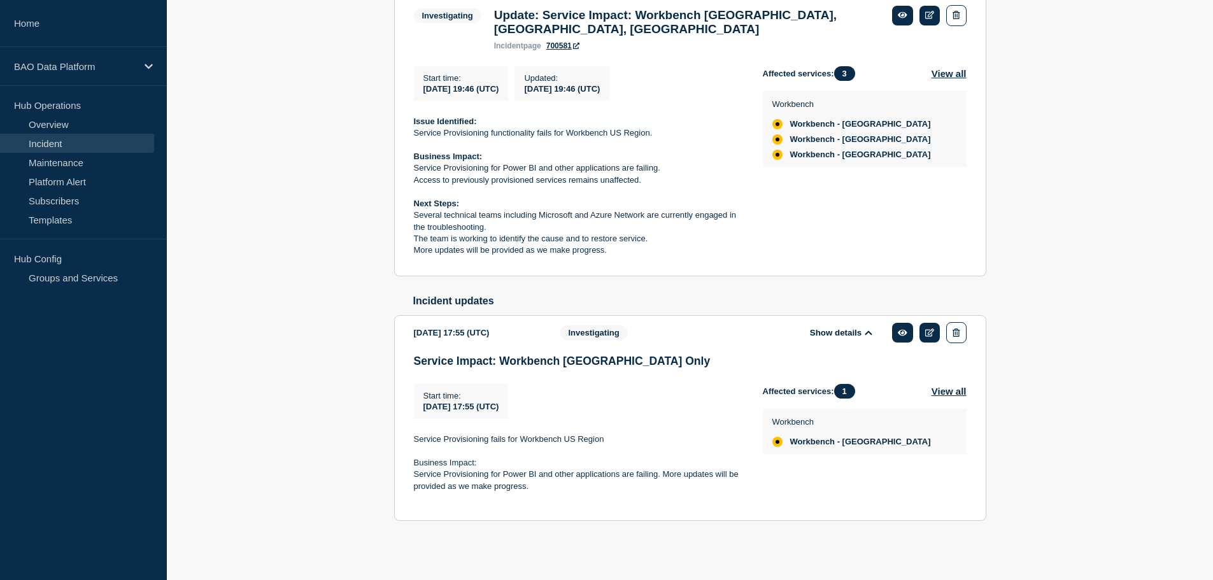
scroll to position [27, 0]
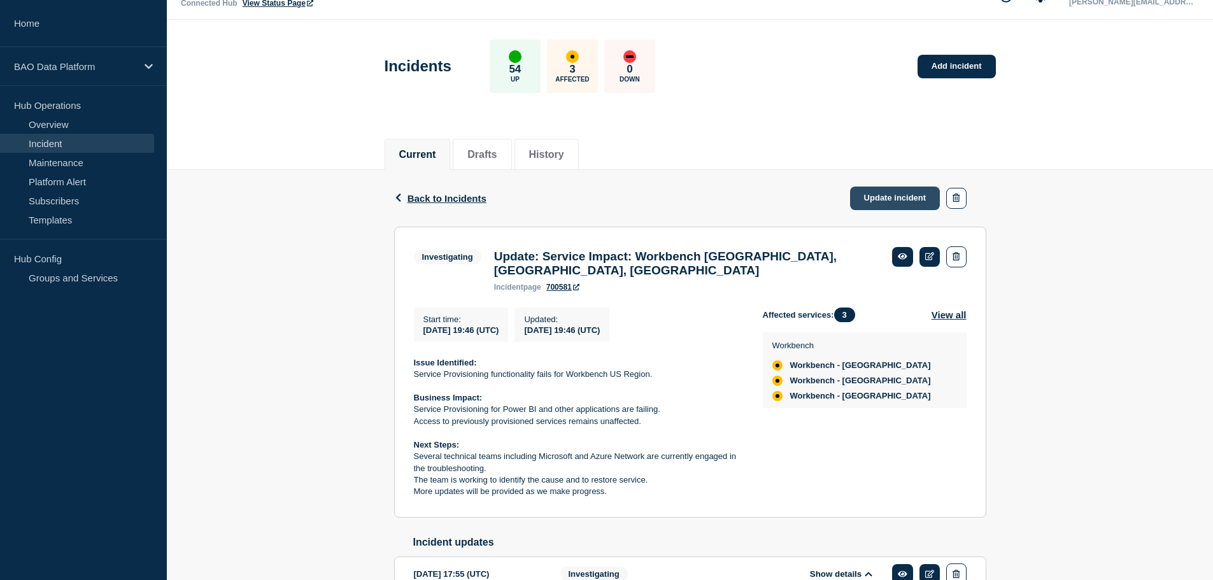
click at [892, 194] on link "Update incident" at bounding box center [895, 198] width 90 height 24
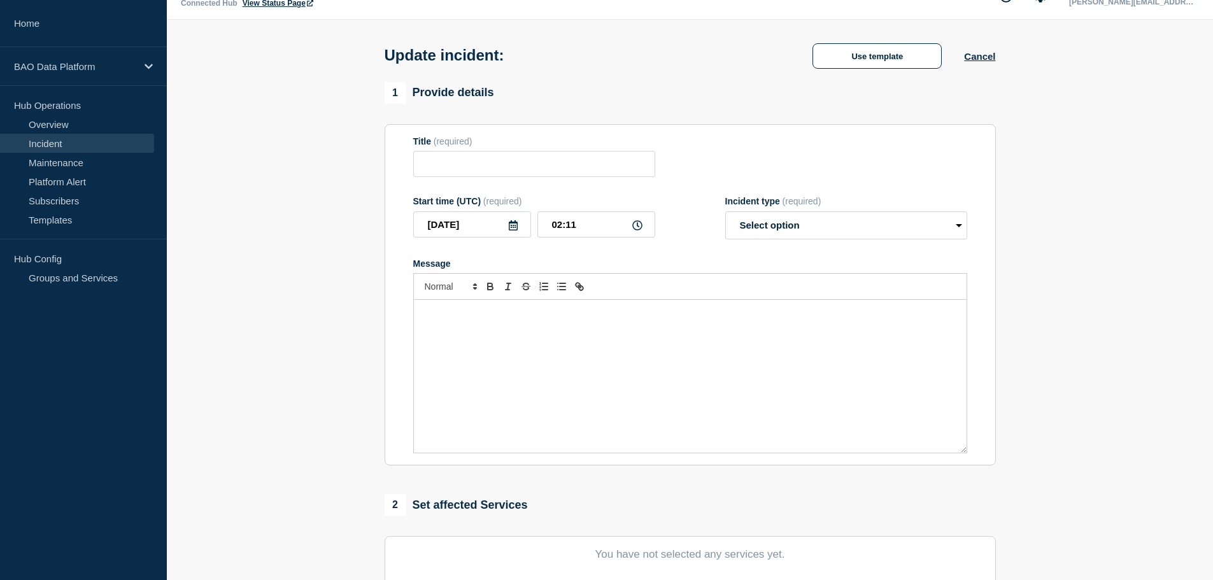
type input "Update: Service Impact: Workbench [GEOGRAPHIC_DATA], [GEOGRAPHIC_DATA], [GEOGRA…"
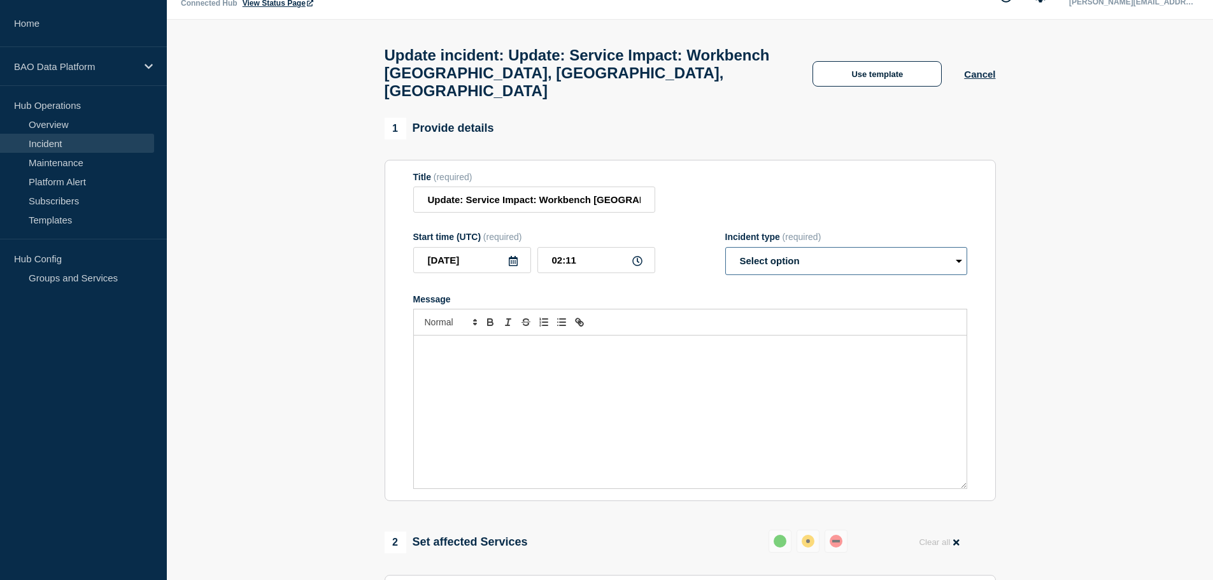
click at [875, 248] on select "Select option Investigating Identified Monitoring Resolved" at bounding box center [846, 261] width 242 height 28
select select "resolved"
click at [725, 247] on select "Select option Investigating Identified Monitoring Resolved" at bounding box center [846, 261] width 242 height 28
click at [452, 346] on div "Message" at bounding box center [690, 411] width 552 height 153
click at [451, 348] on div "Message" at bounding box center [690, 411] width 552 height 153
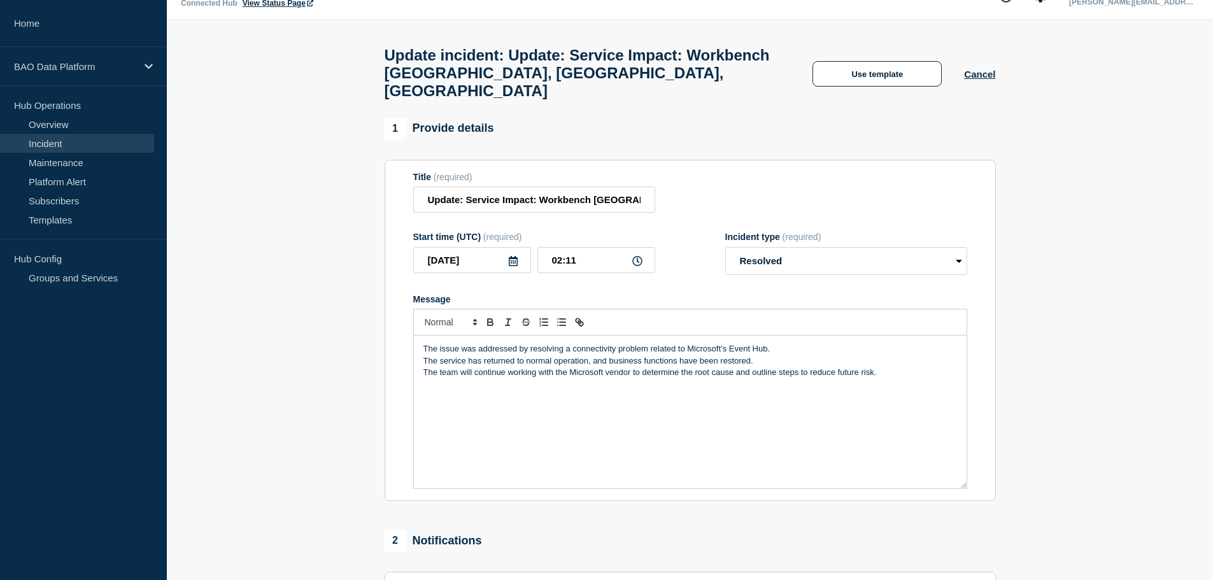
drag, startPoint x: 777, startPoint y: 337, endPoint x: 399, endPoint y: 339, distance: 377.5
click at [399, 339] on section "Title (required) Update: Service Impact: Workbench Americas, Australia, Singapo…" at bounding box center [689, 331] width 611 height 342
drag, startPoint x: 759, startPoint y: 351, endPoint x: 398, endPoint y: 351, distance: 361.5
click at [398, 351] on section "Title (required) Update: Service Impact: Workbench Americas, Australia, Singapo…" at bounding box center [689, 331] width 611 height 342
copy p "The service has returned to normal operation, and business functions have been …"
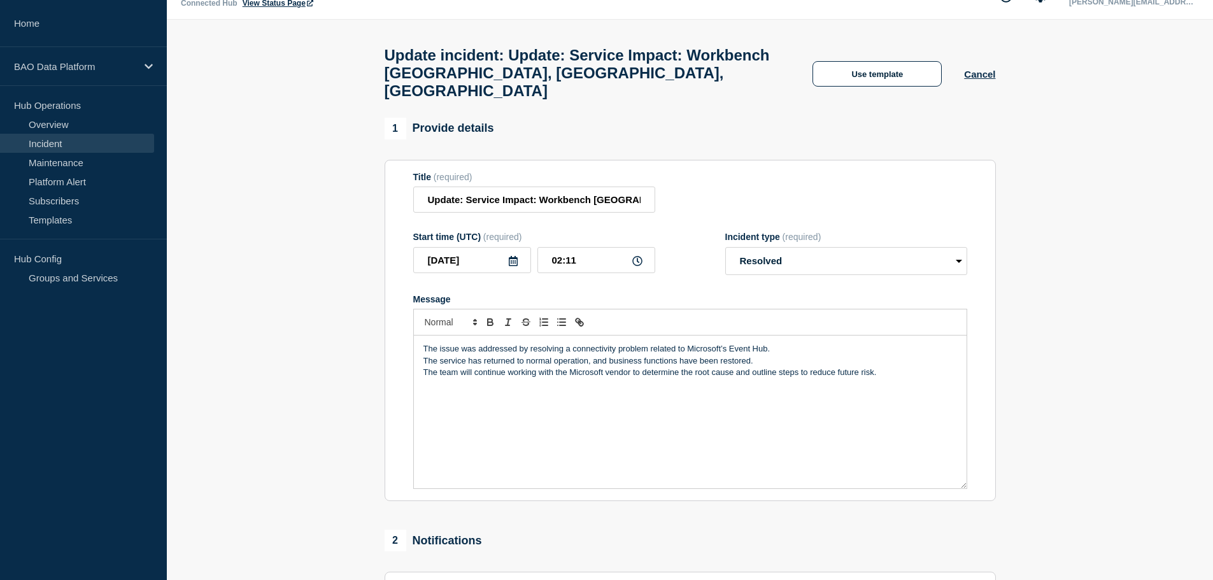
click at [422, 337] on div "The issue was addressed by resolving a connectivity problem related to Microsof…" at bounding box center [690, 411] width 552 height 153
drag, startPoint x: 759, startPoint y: 363, endPoint x: 419, endPoint y: 365, distance: 339.9
click at [419, 365] on div "The service has returned to normal operation, and business functions have been …" at bounding box center [690, 411] width 552 height 153
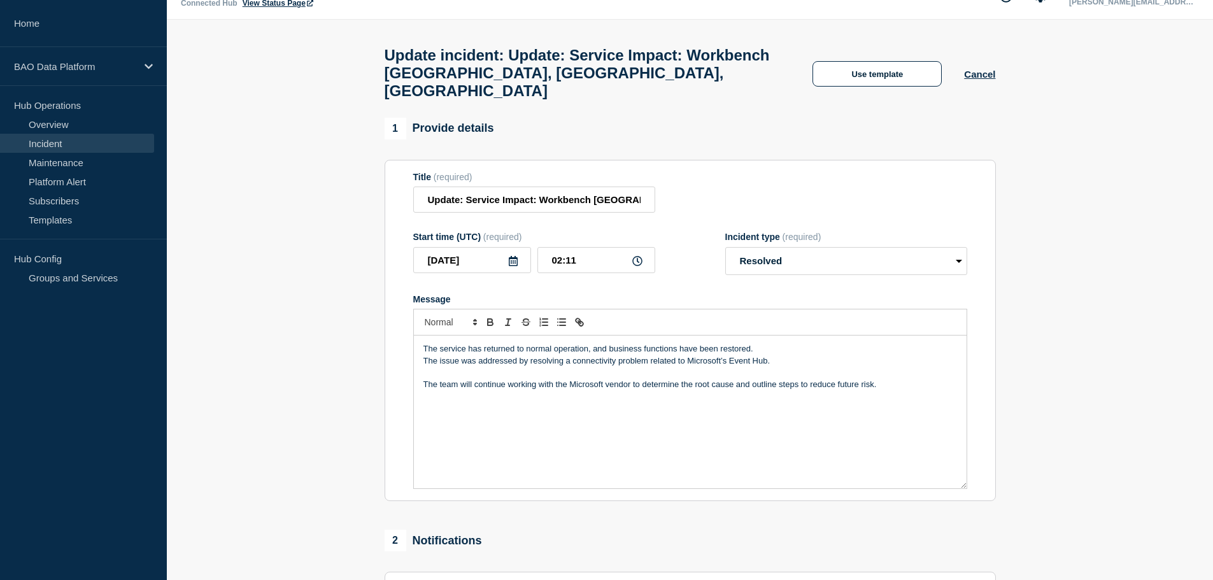
click at [425, 355] on p "The issue was addressed by resolving a connectivity problem related to Microsof…" at bounding box center [689, 360] width 533 height 11
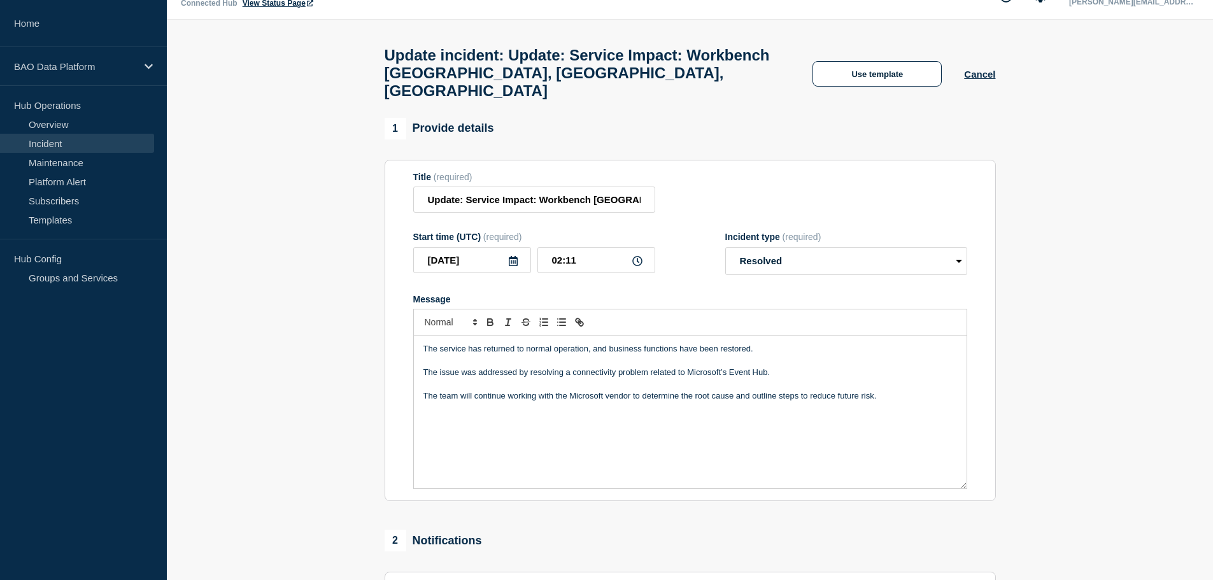
click at [588, 343] on p "The service has returned to normal operation, and business functions have been …" at bounding box center [689, 348] width 533 height 11
click at [754, 343] on p "The service has returned to normal operations, and business functions have been…" at bounding box center [689, 348] width 533 height 11
click at [770, 367] on p "The issue was addressed by resolving a connectivity problem related to Microsof…" at bounding box center [689, 372] width 533 height 11
click at [887, 390] on p "The team will continue working with the Microsoft vendor to determine the root …" at bounding box center [689, 395] width 533 height 11
click at [933, 118] on div "1 Provide details" at bounding box center [689, 129] width 611 height 22
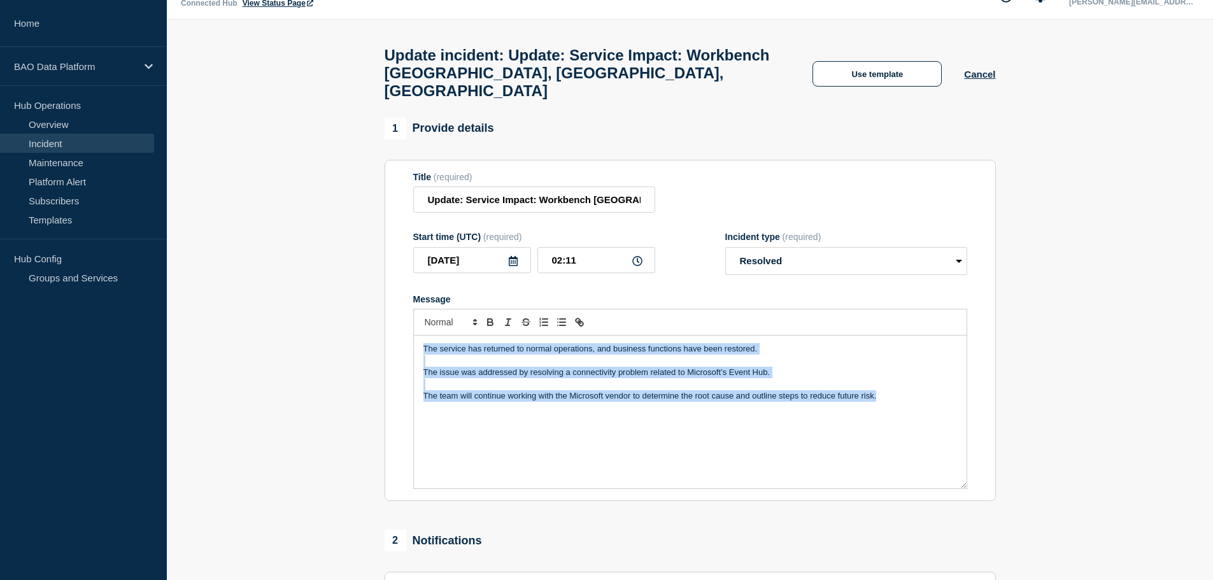
drag, startPoint x: 880, startPoint y: 383, endPoint x: 405, endPoint y: 323, distance: 478.6
click at [405, 323] on section "Title (required) Update: Service Impact: Workbench Americas, Australia, Singapo…" at bounding box center [689, 331] width 611 height 342
copy div "The service has returned to normal operations, and business functions have been…"
click at [443, 343] on p "The service has returned to normal operations, and business functions have been…" at bounding box center [689, 348] width 533 height 11
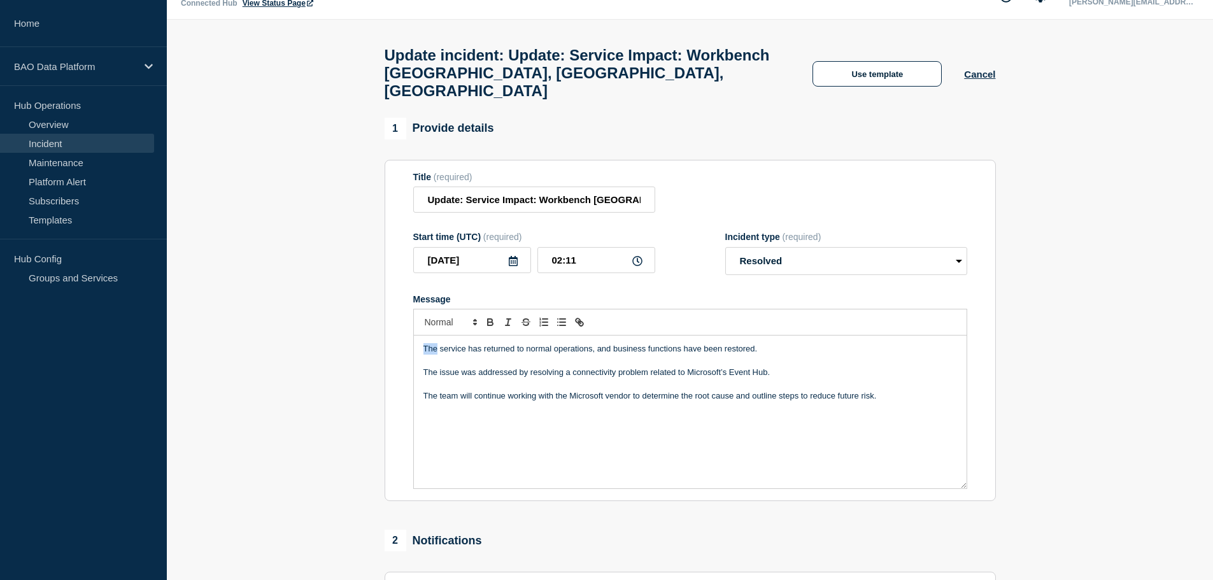
drag, startPoint x: 438, startPoint y: 336, endPoint x: 424, endPoint y: 336, distance: 14.0
click at [424, 343] on p "The service has returned to normal operations, and business functions have been…" at bounding box center [689, 348] width 533 height 11
click at [496, 343] on p "Workbench service has returned to normal operations, and business functions hav…" at bounding box center [689, 348] width 533 height 11
click at [495, 343] on p "Workbench service provisioning has returned to normal operations, and business …" at bounding box center [689, 348] width 533 height 11
click at [686, 343] on p "Workbench service provisioning has returned to normal operations, and business …" at bounding box center [689, 348] width 533 height 11
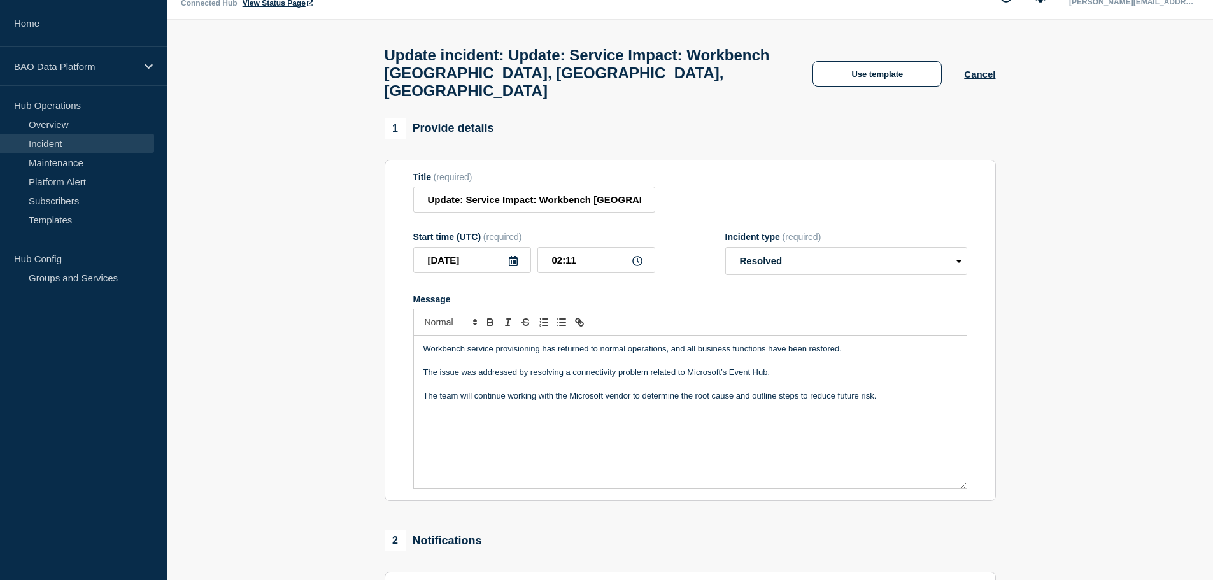
drag, startPoint x: 420, startPoint y: 334, endPoint x: 876, endPoint y: 322, distance: 455.9
click at [876, 322] on div "Workbench service provisioning has returned to normal operations, and all busin…" at bounding box center [690, 399] width 554 height 180
copy p "Workbench service provisioning has returned to normal operations, and all busin…"
click at [565, 355] on p "Message" at bounding box center [689, 360] width 533 height 11
drag, startPoint x: 845, startPoint y: 336, endPoint x: 408, endPoint y: 340, distance: 436.7
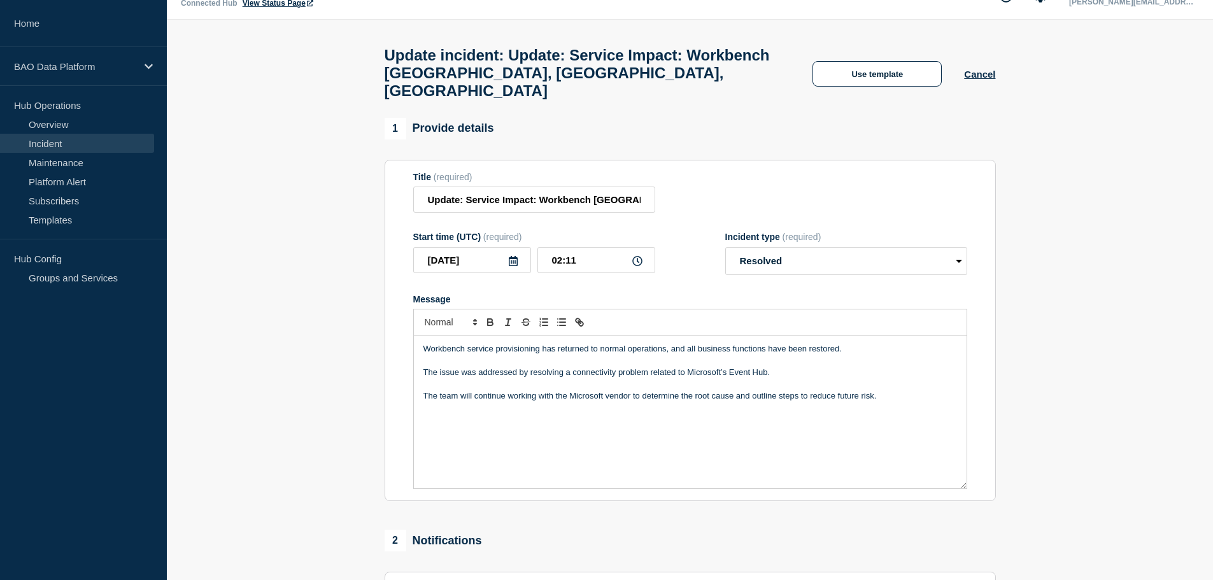
click at [408, 340] on section "Title (required) Update: Service Impact: Workbench Americas, Australia, Singapo…" at bounding box center [689, 331] width 611 height 342
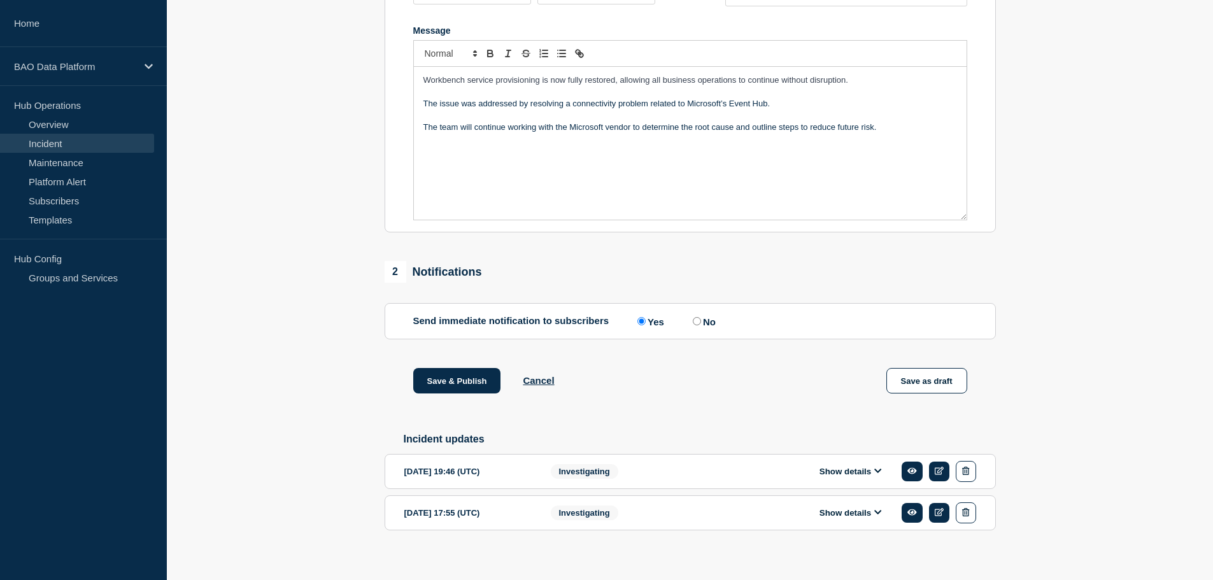
scroll to position [297, 0]
click at [468, 367] on button "Save & Publish" at bounding box center [457, 379] width 88 height 25
